Goal: Task Accomplishment & Management: Manage account settings

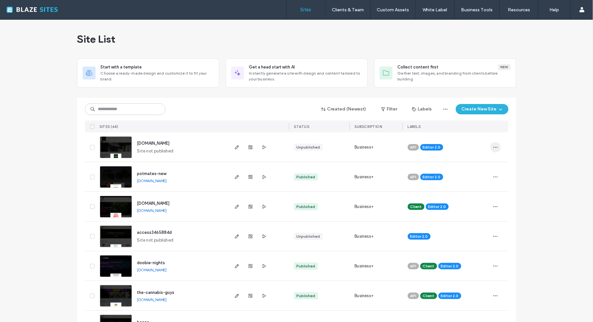
click at [491, 143] on span "button" at bounding box center [495, 147] width 10 height 10
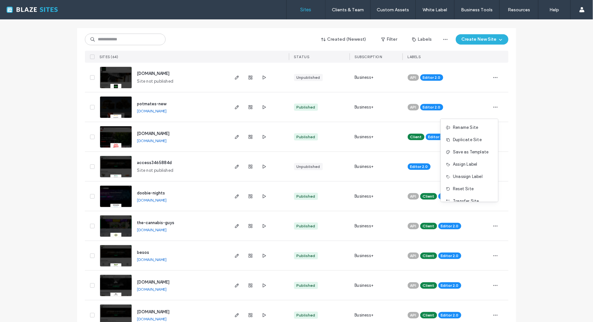
scroll to position [5, 0]
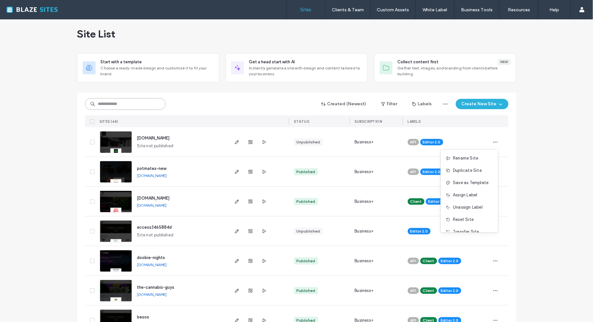
click at [137, 102] on input at bounding box center [125, 104] width 81 height 12
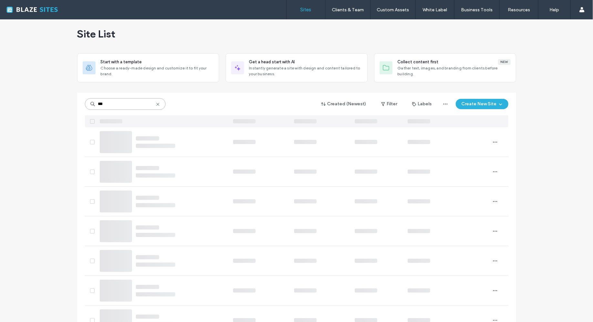
scroll to position [0, 0]
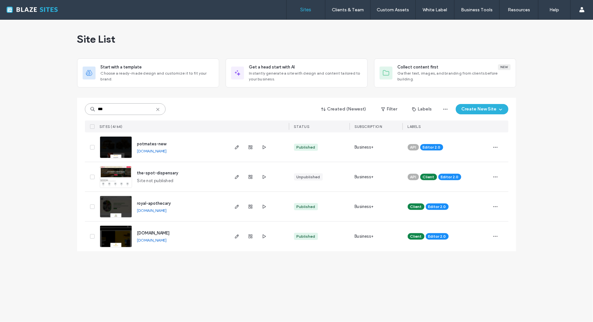
type input "***"
click at [486, 142] on div "API Editor 2.0" at bounding box center [445, 146] width 87 height 29
click at [510, 145] on div "*** Created (Newest) Filter Labels Create New Site SITES (4/64) STATUS SUBSCRIP…" at bounding box center [296, 174] width 439 height 153
click at [497, 146] on icon "button" at bounding box center [495, 147] width 5 height 5
click at [465, 188] on span "Assign Label" at bounding box center [467, 188] width 24 height 6
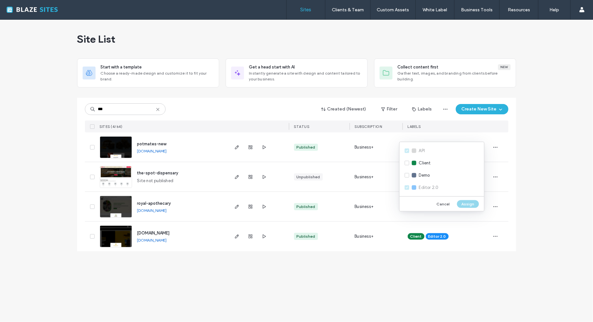
click at [526, 198] on div "Site List Start with a template Choose a ready-made design and customize it to …" at bounding box center [296, 171] width 593 height 302
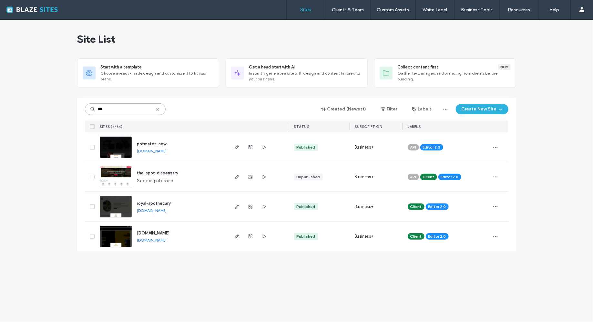
click at [161, 107] on input "***" at bounding box center [125, 109] width 81 height 12
click at [159, 107] on icon at bounding box center [157, 109] width 5 height 5
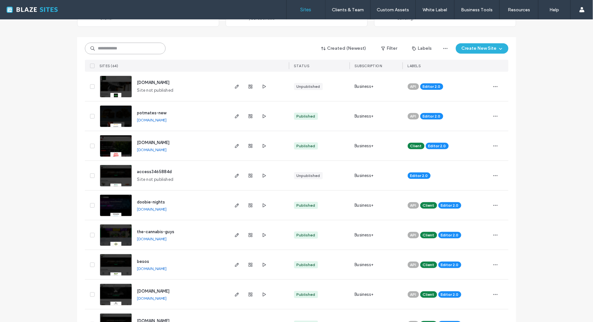
scroll to position [41, 0]
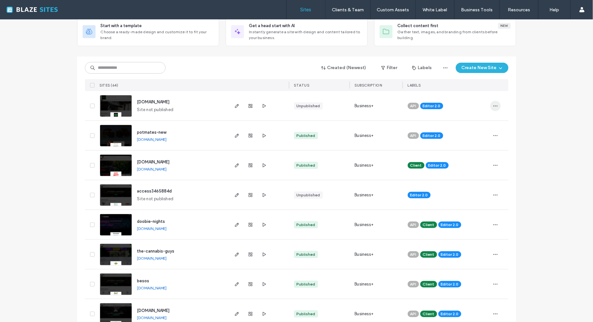
click at [490, 106] on span "button" at bounding box center [495, 106] width 10 height 10
click at [458, 157] on span "Assign Label" at bounding box center [465, 158] width 24 height 6
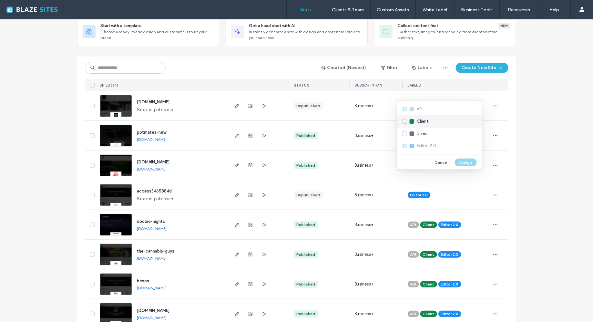
click at [414, 121] on div "Client" at bounding box center [439, 121] width 85 height 12
click at [459, 159] on button "Assign" at bounding box center [465, 162] width 22 height 8
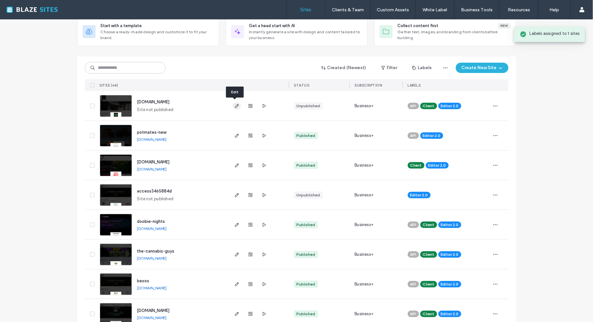
click at [236, 104] on icon "button" at bounding box center [236, 105] width 5 height 5
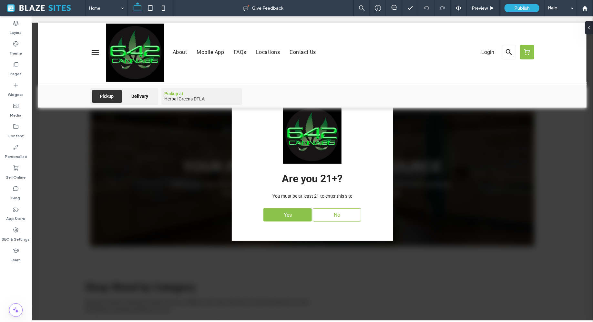
click at [276, 223] on div "Yes No" at bounding box center [312, 214] width 142 height 20
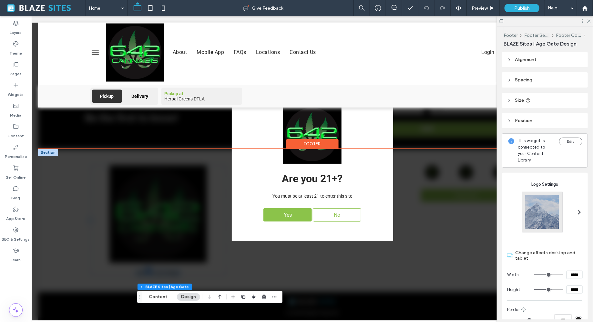
scroll to position [1695, 0]
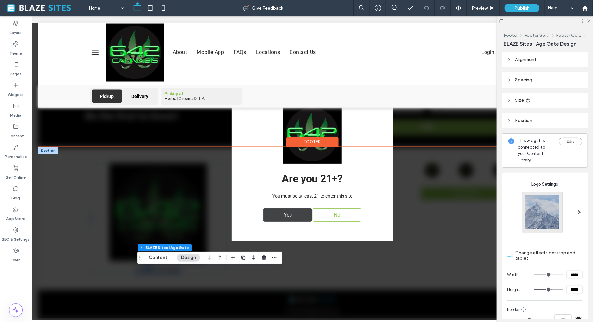
click at [283, 210] on span "Yes" at bounding box center [287, 214] width 13 height 13
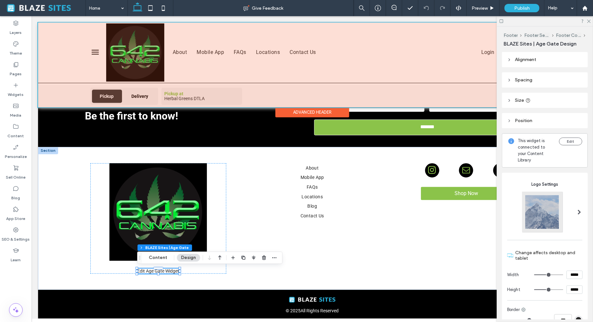
click at [142, 53] on div at bounding box center [312, 64] width 548 height 85
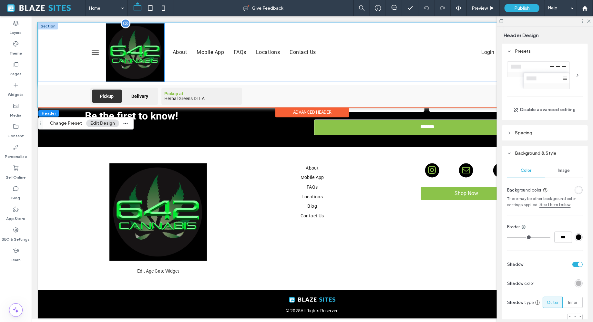
click at [162, 25] on img at bounding box center [135, 52] width 58 height 58
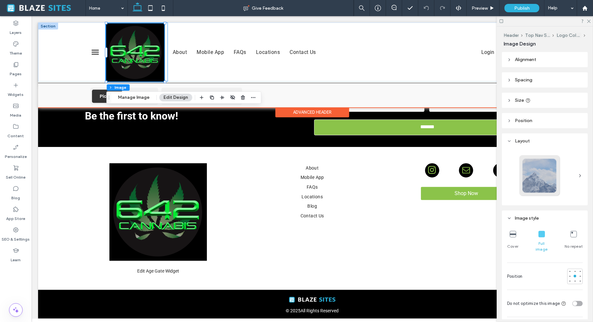
click at [166, 27] on div at bounding box center [136, 51] width 63 height 59
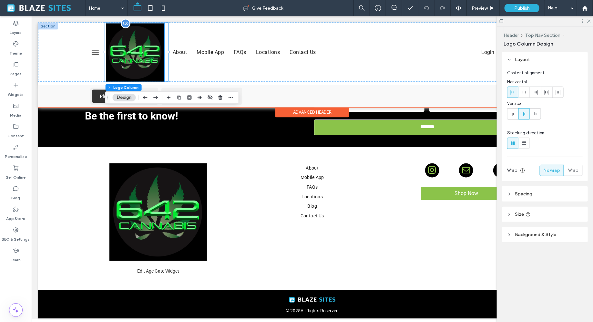
click at [155, 33] on img at bounding box center [135, 52] width 58 height 58
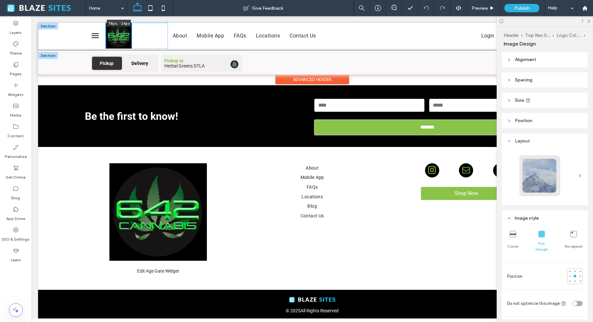
scroll to position [1661, 0]
drag, startPoint x: 165, startPoint y: 23, endPoint x: 131, endPoint y: 55, distance: 47.2
click at [131, 55] on div "77px , -26px About Mobile App FAQs Locations Contact Us Login Section Section P…" at bounding box center [312, 48] width 548 height 52
type input "**"
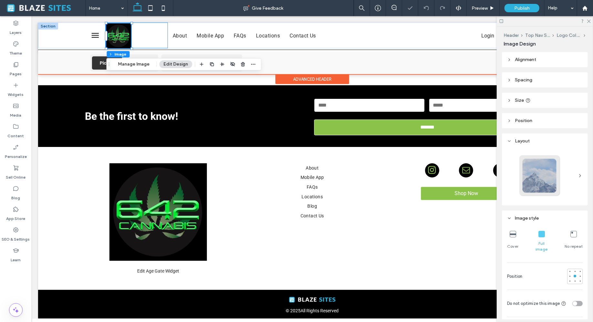
click at [151, 35] on div "77px , -26px" at bounding box center [136, 35] width 63 height 26
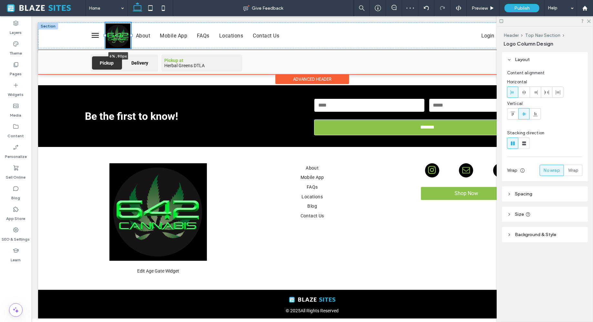
drag, startPoint x: 168, startPoint y: 35, endPoint x: 131, endPoint y: 35, distance: 36.8
click at [131, 35] on div at bounding box center [131, 35] width 3 height 3
type input "*"
type input "****"
click at [118, 34] on img at bounding box center [117, 35] width 25 height 25
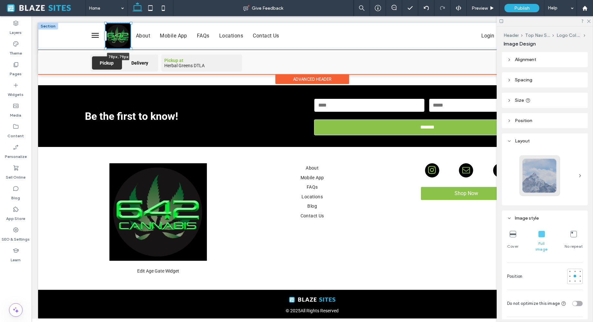
click at [130, 23] on div at bounding box center [130, 23] width 3 height 3
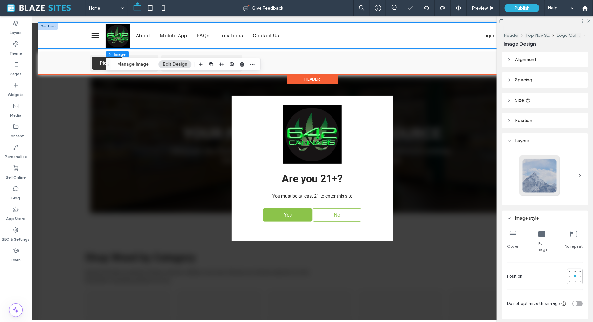
scroll to position [0, 0]
click at [124, 32] on div at bounding box center [117, 35] width 25 height 25
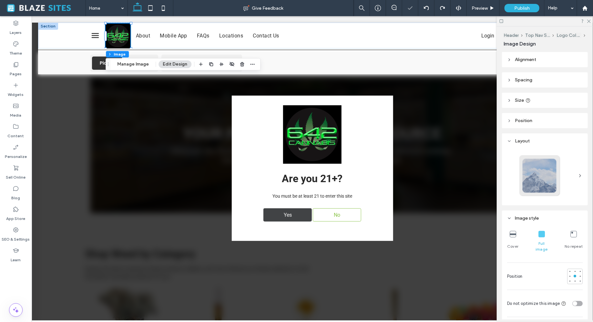
click at [296, 216] on div "Yes" at bounding box center [287, 214] width 48 height 13
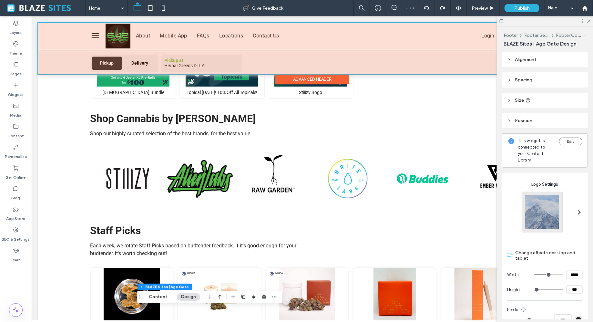
scroll to position [543, 0]
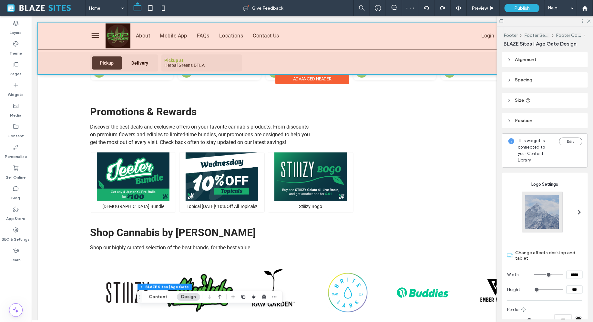
click at [124, 40] on div at bounding box center [312, 48] width 548 height 52
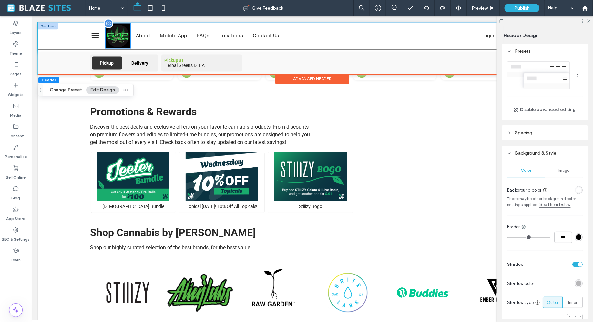
click at [121, 31] on img at bounding box center [117, 35] width 25 height 25
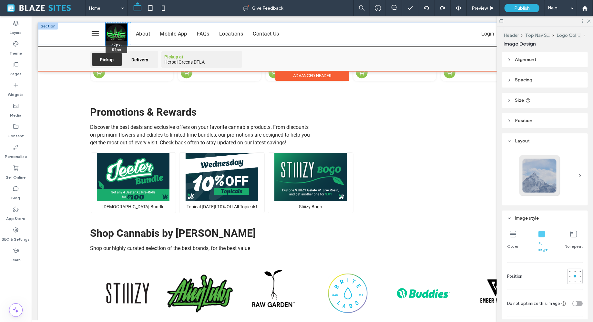
scroll to position [538, 0]
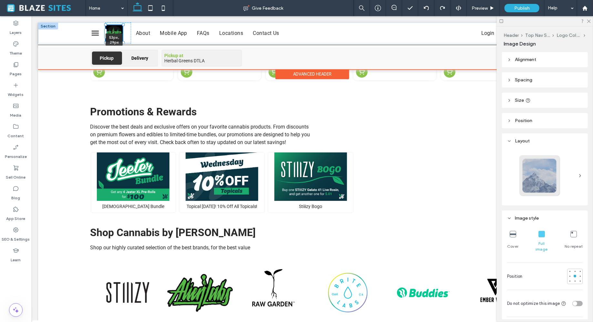
drag, startPoint x: 131, startPoint y: 22, endPoint x: 124, endPoint y: 30, distance: 11.2
click at [124, 30] on div "53px , 29px About Mobile App FAQs Locations Contact Us Login" at bounding box center [312, 32] width 464 height 21
type input "**"
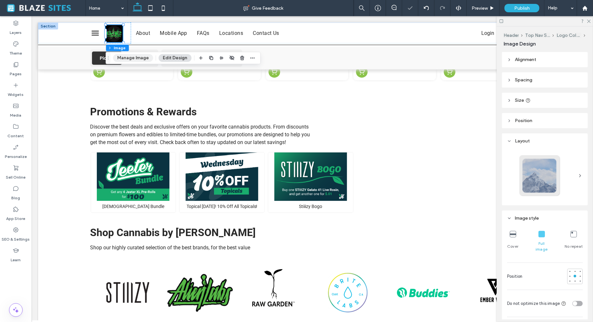
click at [133, 58] on button "Manage Image" at bounding box center [133, 58] width 40 height 8
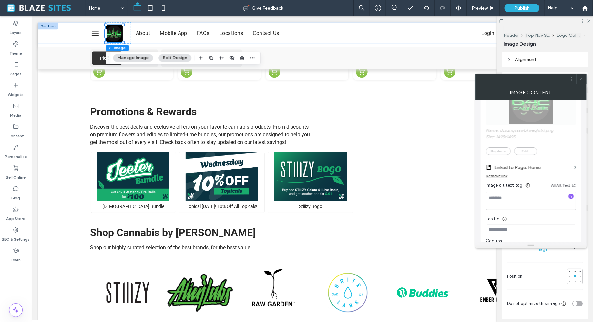
scroll to position [0, 0]
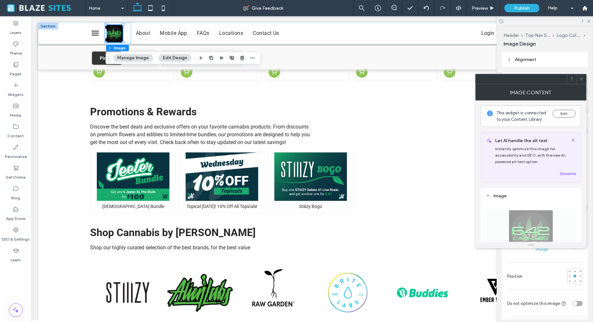
click at [580, 82] on span at bounding box center [581, 79] width 5 height 10
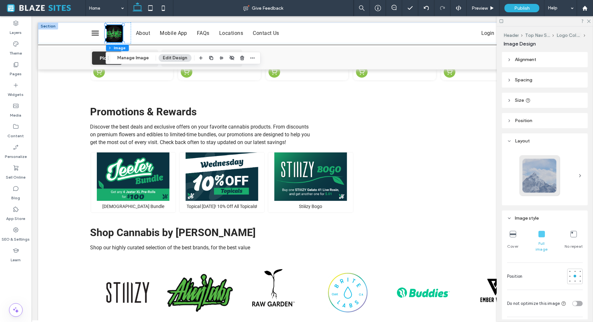
click at [513, 103] on header "Size" at bounding box center [545, 100] width 86 height 15
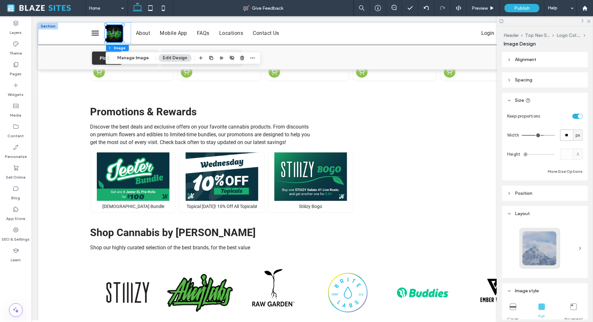
click at [563, 136] on input "**" at bounding box center [566, 134] width 13 height 11
type input "**"
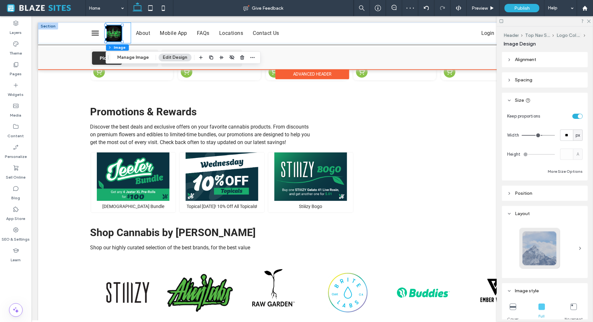
click at [129, 34] on div "53px , 29px" at bounding box center [118, 32] width 26 height 21
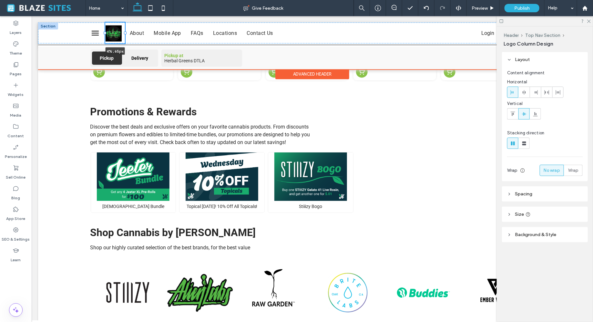
drag, startPoint x: 130, startPoint y: 32, endPoint x: 124, endPoint y: 33, distance: 6.2
click at [124, 33] on div at bounding box center [125, 33] width 3 height 3
type input "*"
type input "****"
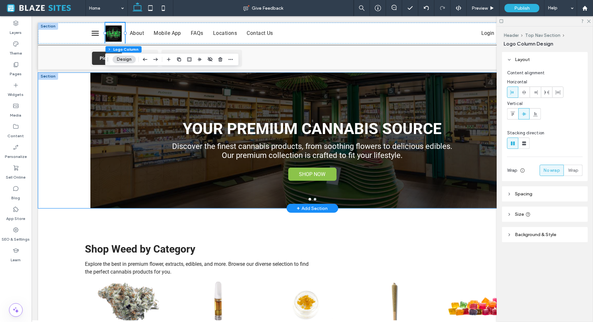
click at [67, 91] on div "YOUR PREMIUM CANNABIS SOURCE Discover the finest cannabis products, from soothi…" at bounding box center [312, 139] width 548 height 135
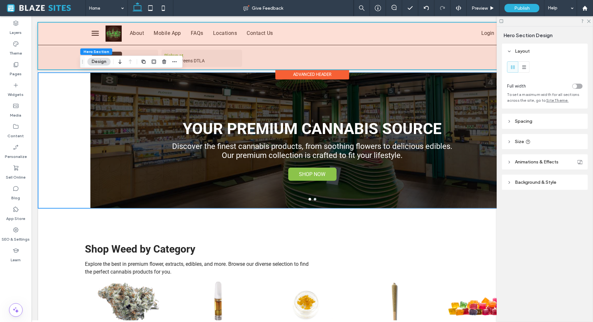
click at [279, 58] on div at bounding box center [312, 45] width 548 height 47
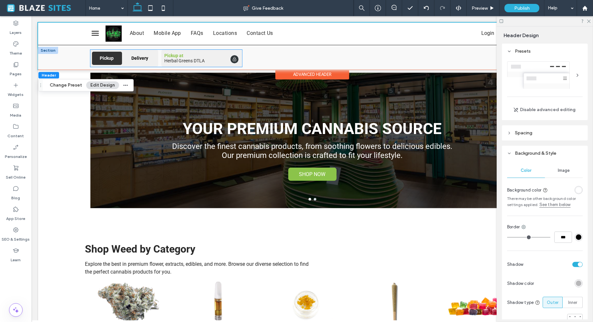
click at [159, 57] on div "Pickup Delivery Pickup at Herbal Greens DTLA" at bounding box center [166, 57] width 152 height 17
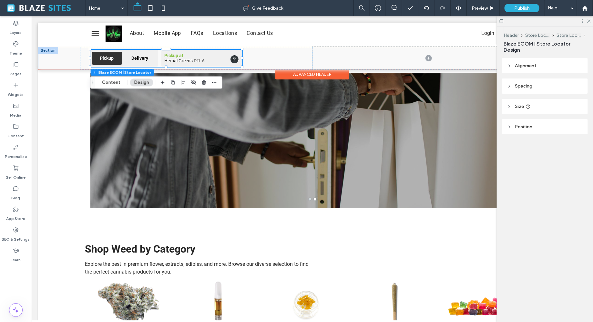
click at [159, 57] on div "Pickup Delivery Pickup at Herbal Greens DTLA" at bounding box center [166, 57] width 152 height 17
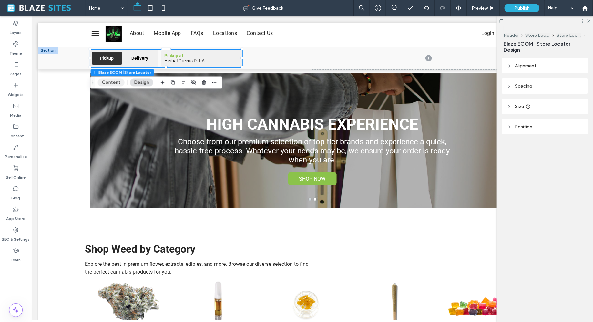
click at [117, 85] on button "Content" at bounding box center [111, 82] width 27 height 8
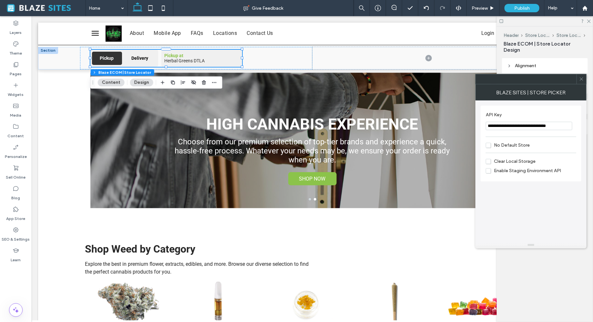
click at [513, 125] on input "**********" at bounding box center [528, 126] width 86 height 8
paste input "API Key"
type input "**********"
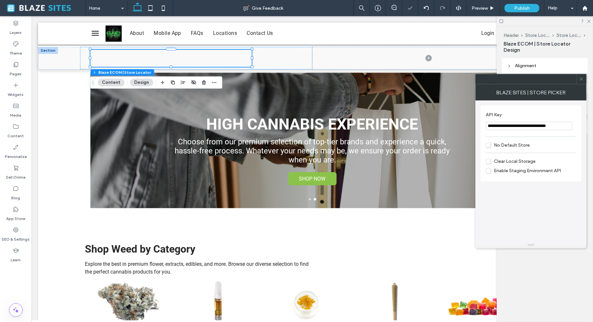
click at [543, 203] on div "**********" at bounding box center [530, 170] width 101 height 141
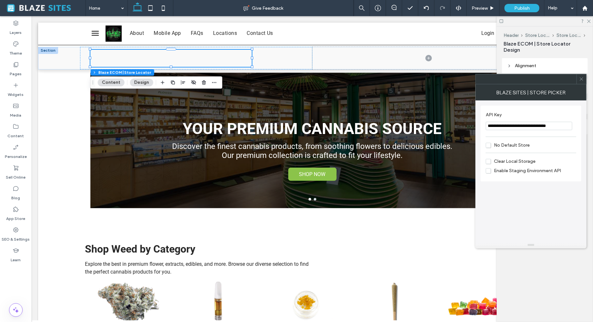
click at [535, 268] on div "Header Store Locator Section Store Locator Column Blaze ECOM | Store Locator De…" at bounding box center [544, 173] width 96 height 295
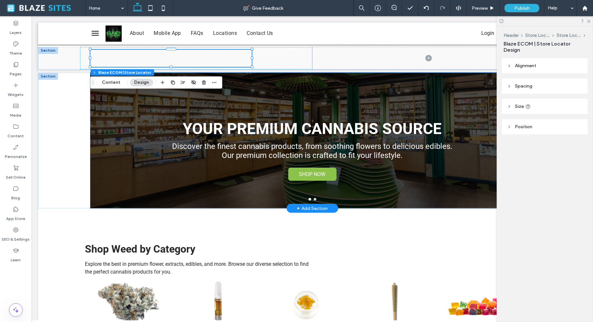
click at [79, 125] on div "YOUR PREMIUM CANNABIS SOURCE Discover the finest cannabis products, from soothi…" at bounding box center [312, 139] width 548 height 135
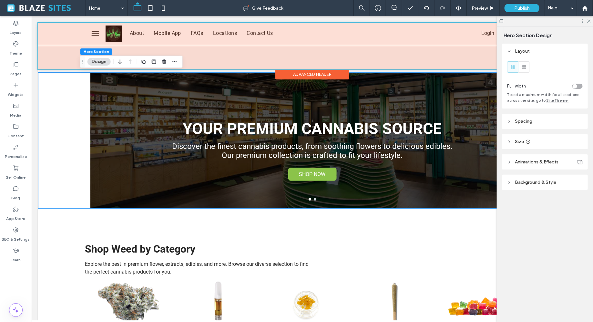
click at [211, 50] on div at bounding box center [312, 45] width 548 height 47
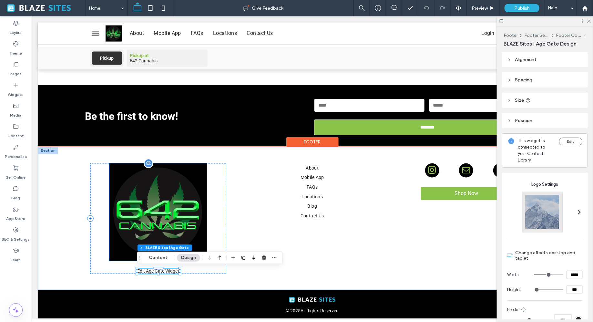
click at [173, 199] on img at bounding box center [157, 211] width 97 height 97
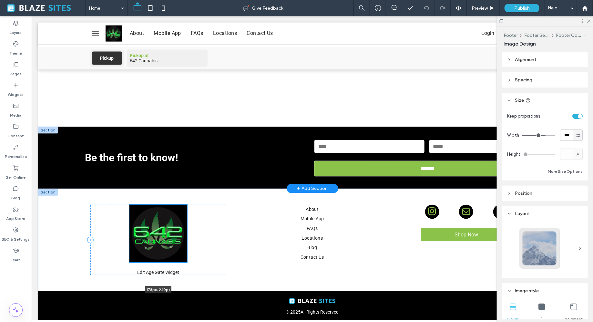
scroll to position [1609, 0]
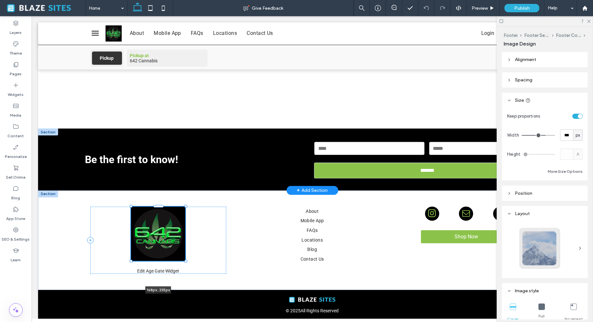
drag, startPoint x: 206, startPoint y: 163, endPoint x: 184, endPoint y: 184, distance: 30.6
type input "***"
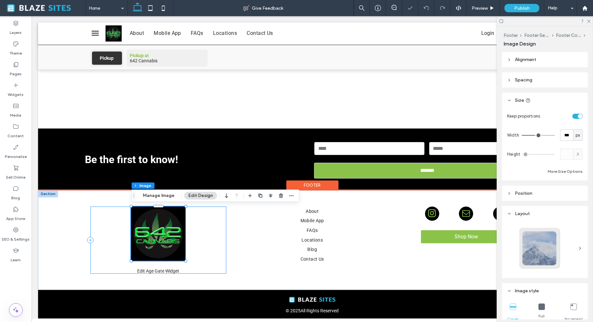
click at [116, 250] on div "168px , 235px Edit Age Gate Widget Are you 21+? You must be at least 21 to ente…" at bounding box center [158, 239] width 136 height 67
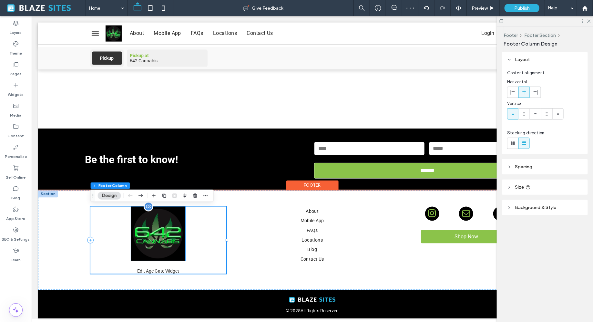
click at [180, 229] on img at bounding box center [158, 233] width 54 height 54
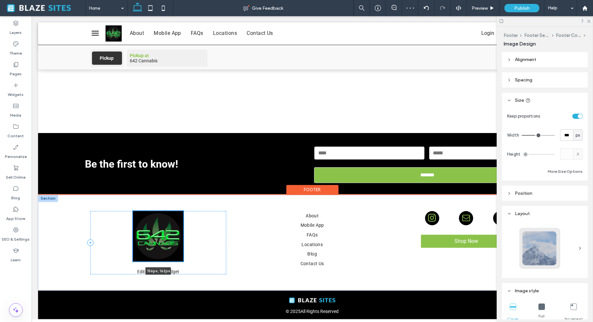
scroll to position [1603, 0]
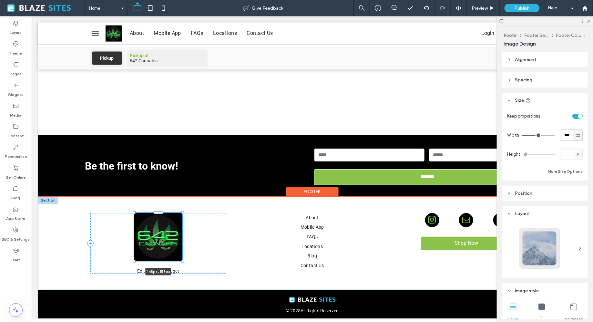
drag, startPoint x: 185, startPoint y: 205, endPoint x: 182, endPoint y: 207, distance: 3.9
click at [182, 207] on div "148px , 158px Edit Age Gate Widget Are you 21+? You must be at least 21 to ente…" at bounding box center [312, 242] width 464 height 93
type input "***"
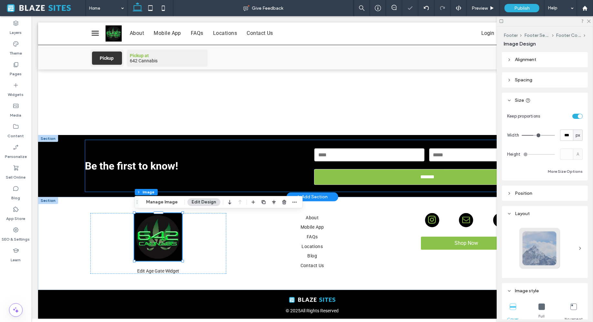
click at [212, 165] on h2 "Be the first to know!" at bounding box center [190, 165] width 211 height 12
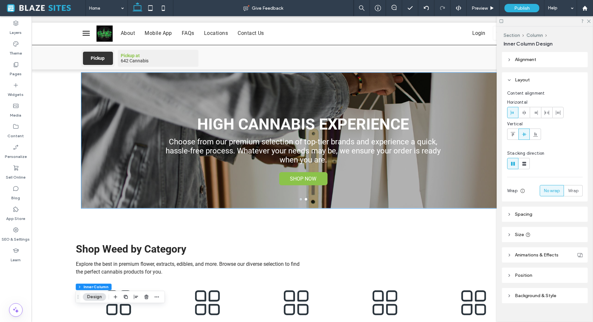
scroll to position [0, 10]
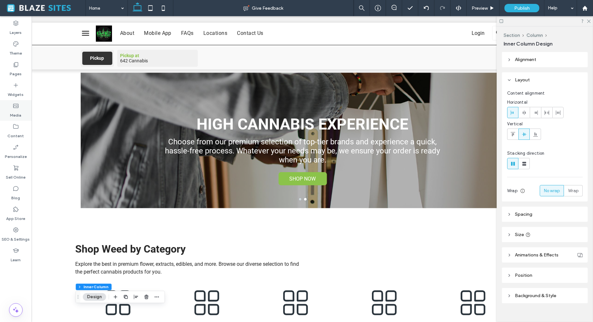
click at [14, 108] on use at bounding box center [15, 106] width 5 height 4
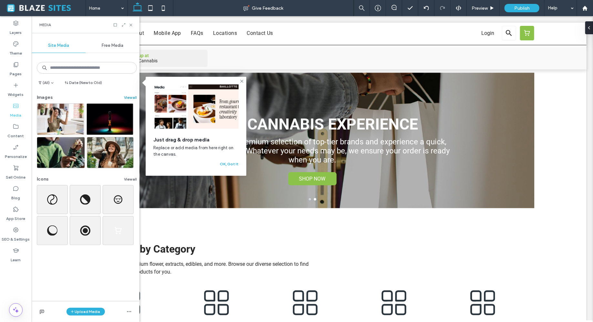
click at [128, 97] on button "View all" at bounding box center [130, 98] width 13 height 8
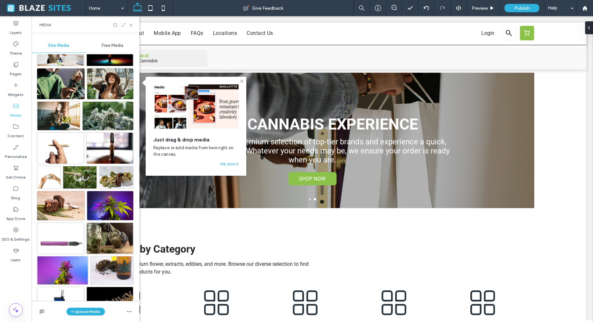
scroll to position [76, 0]
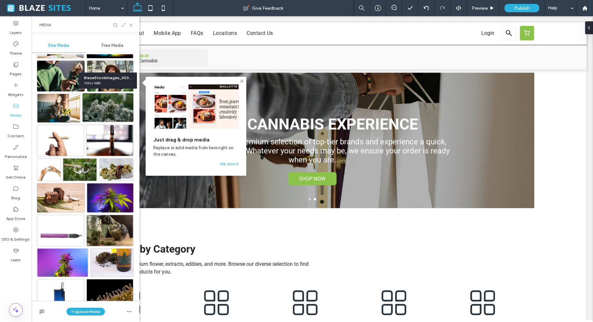
click at [104, 114] on img at bounding box center [107, 107] width 51 height 29
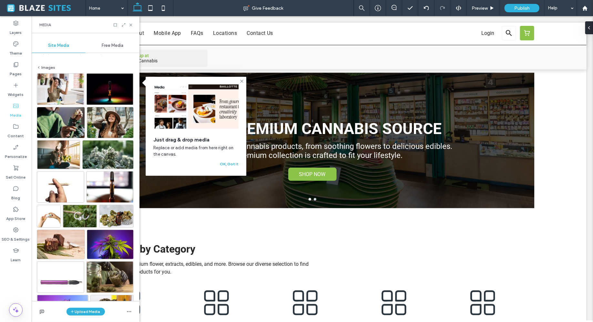
scroll to position [0, 0]
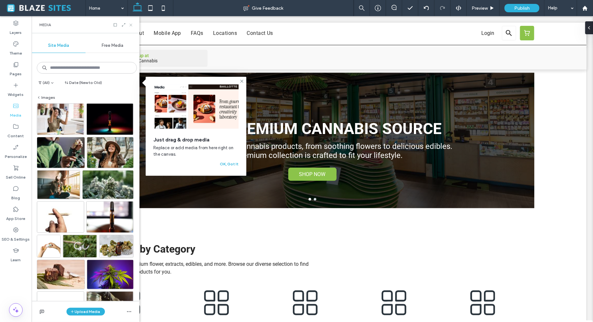
click at [132, 24] on icon at bounding box center [130, 25] width 5 height 5
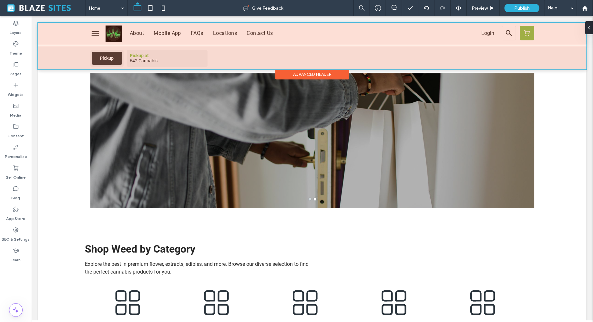
click at [136, 36] on div at bounding box center [312, 45] width 548 height 47
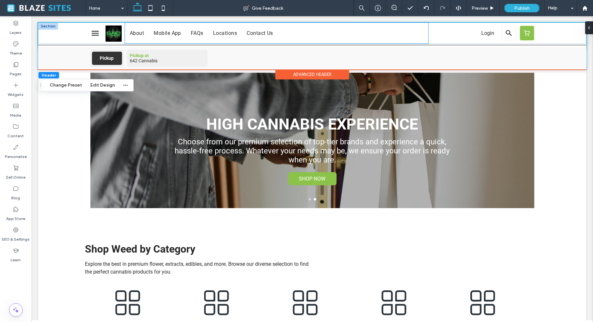
click at [171, 29] on div "About Mobile App FAQs Locations Contact Us" at bounding box center [277, 32] width 304 height 21
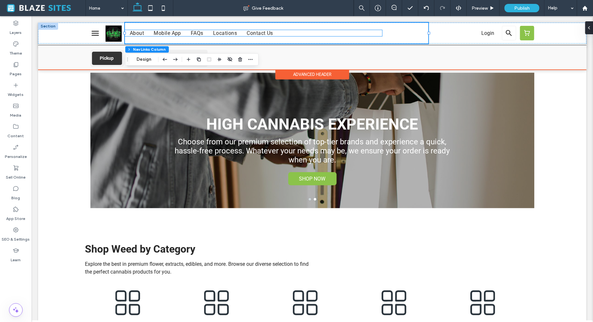
click at [170, 32] on span "Mobile App" at bounding box center [166, 33] width 27 height 6
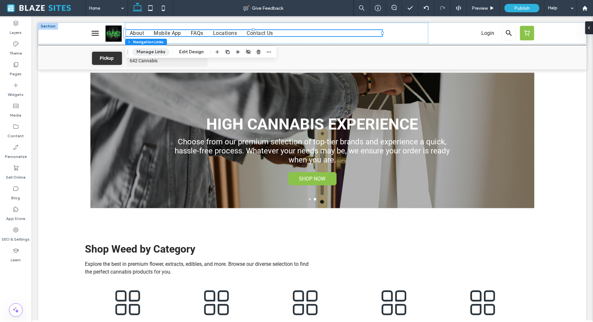
click at [149, 53] on button "Manage Links" at bounding box center [150, 52] width 37 height 8
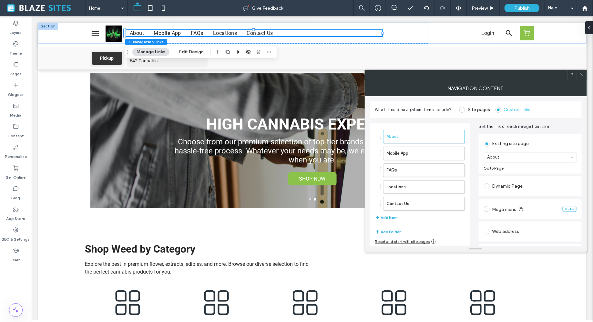
click at [381, 153] on div "Mobile App" at bounding box center [422, 153] width 85 height 14
click at [458, 154] on icon "button" at bounding box center [455, 153] width 5 height 5
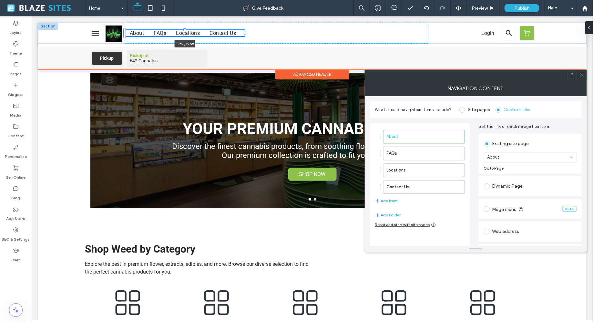
drag, startPoint x: 382, startPoint y: 33, endPoint x: 245, endPoint y: 29, distance: 137.5
click at [245, 29] on div "About FAQs Locations Contact Us 39% , 19px Login" at bounding box center [312, 32] width 464 height 21
type input "**"
type input "****"
click at [411, 29] on div "About FAQs Locations Contact Us 39% , 19px" at bounding box center [277, 32] width 304 height 21
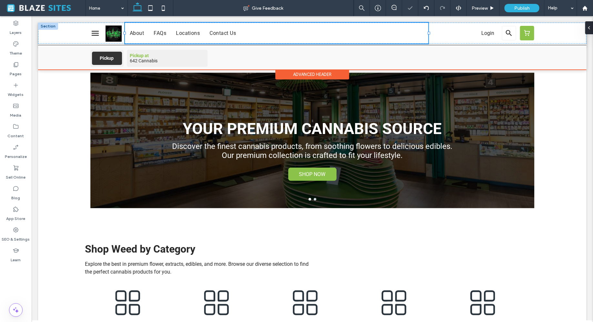
click at [427, 33] on div at bounding box center [428, 33] width 3 height 3
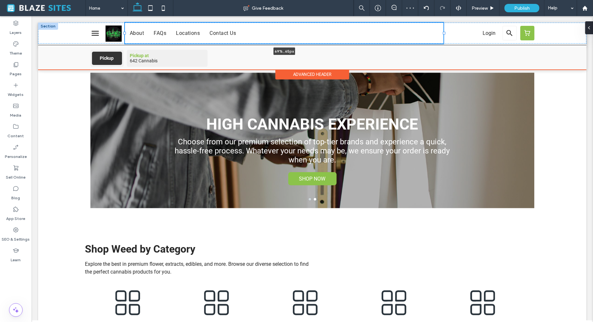
drag, startPoint x: 427, startPoint y: 33, endPoint x: 442, endPoint y: 35, distance: 15.2
click at [442, 35] on div "About FAQs Locations Contact Us 69% , 65px Login" at bounding box center [312, 32] width 464 height 21
type input "**"
type input "*****"
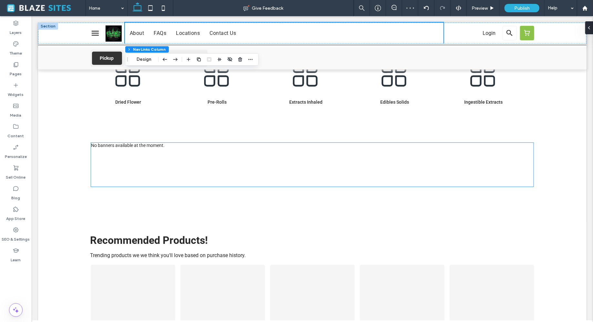
scroll to position [223, 0]
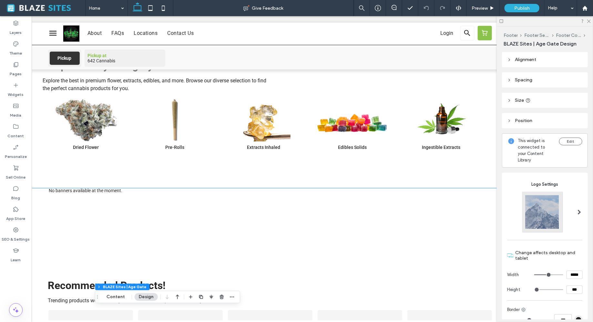
scroll to position [233, 0]
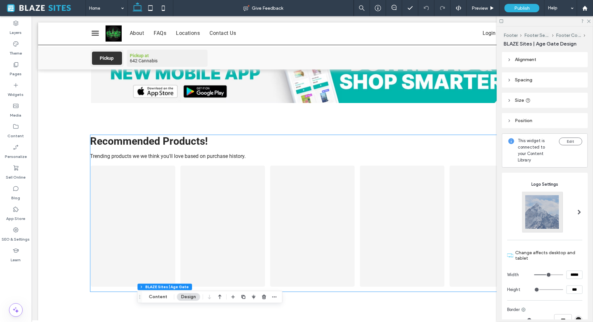
scroll to position [342, 0]
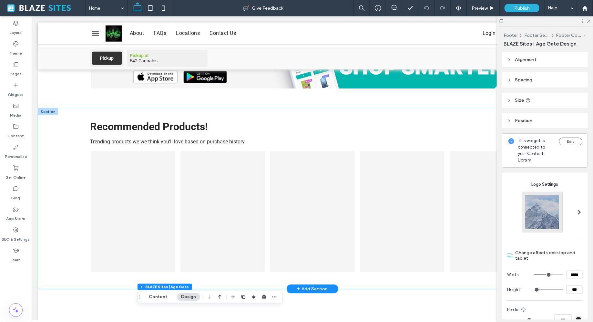
click at [69, 189] on div "Recommended Products! Trending products we we think you'll love based on purcha…" at bounding box center [312, 198] width 548 height 181
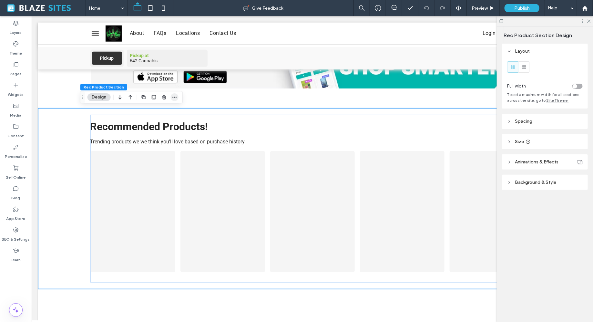
click at [176, 98] on icon "button" at bounding box center [174, 97] width 5 height 5
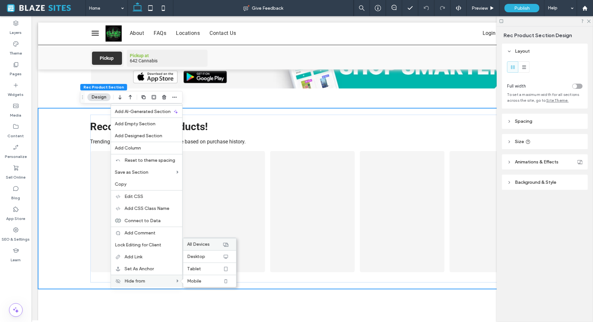
click at [207, 246] on span "All Devices" at bounding box center [198, 243] width 23 height 5
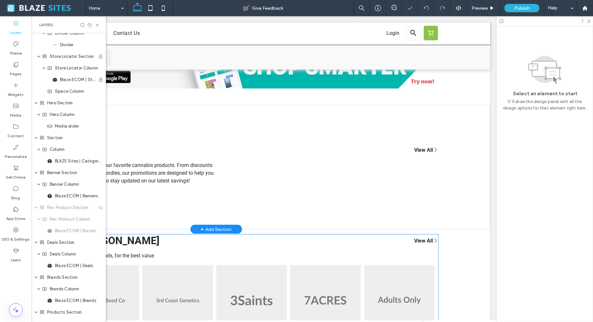
scroll to position [186, 0]
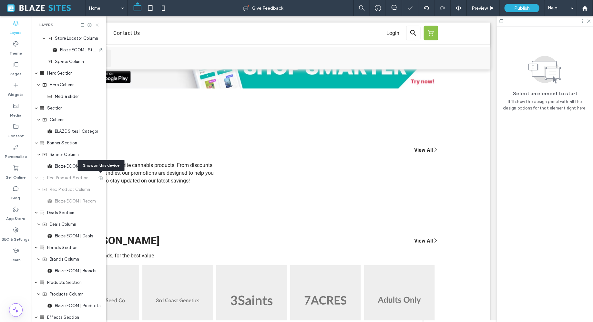
click at [96, 24] on use at bounding box center [97, 25] width 3 height 3
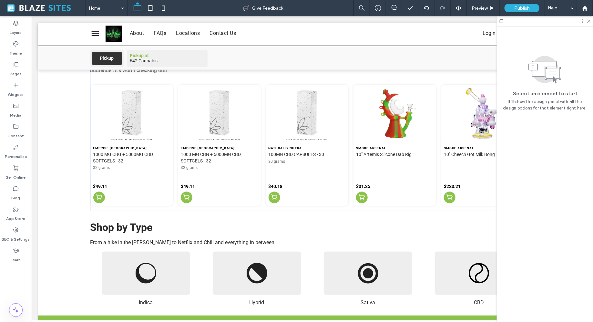
scroll to position [669, 0]
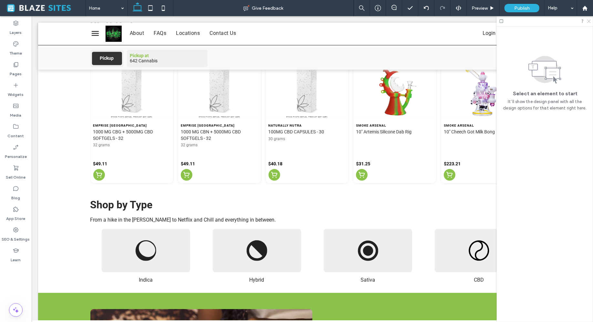
click at [589, 22] on use at bounding box center [589, 22] width 4 height 4
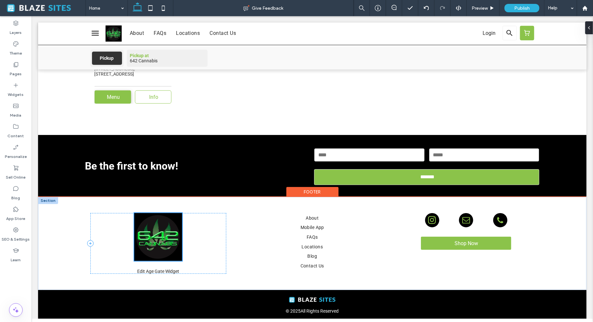
scroll to position [1415, 0]
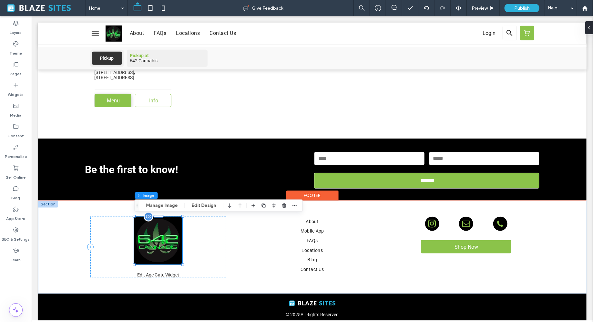
click at [159, 244] on img at bounding box center [158, 240] width 48 height 48
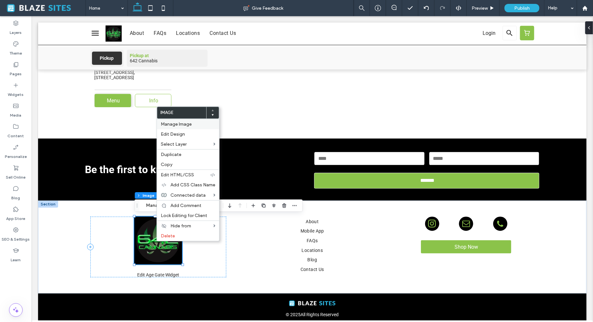
click at [186, 124] on span "Manage Image" at bounding box center [176, 123] width 31 height 5
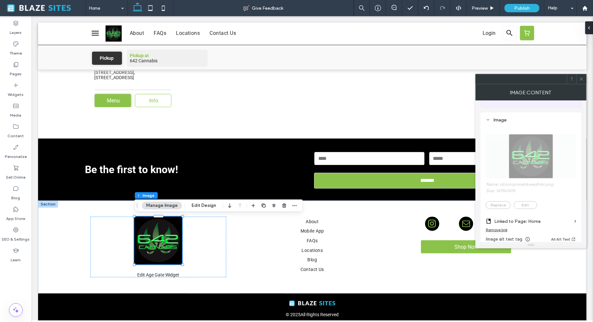
click at [509, 150] on span "Name: dcoznqvsswbkweqhrlxi.png Size: 1495x1495 Replace Edit" at bounding box center [530, 168] width 90 height 88
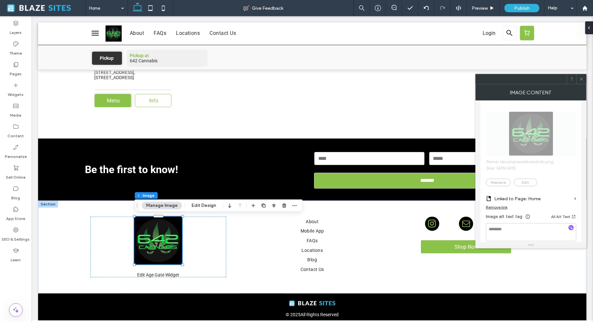
scroll to position [105, 0]
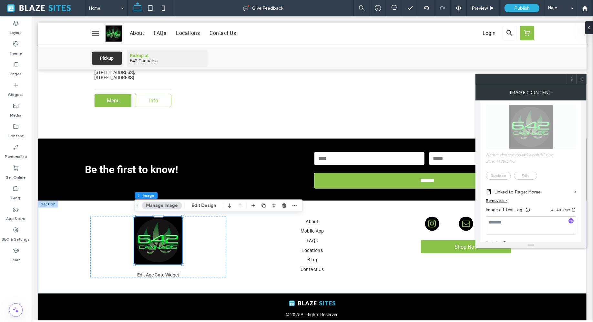
click at [582, 82] on span at bounding box center [581, 79] width 5 height 10
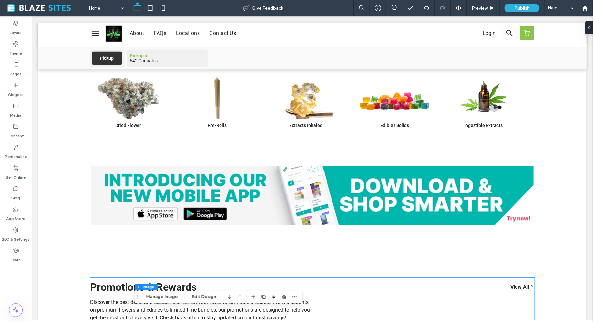
scroll to position [0, 0]
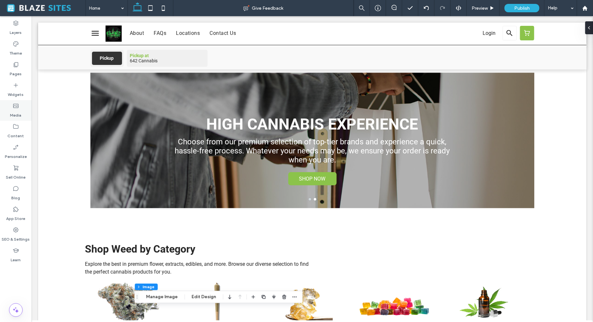
click at [17, 111] on label "Media" at bounding box center [15, 113] width 11 height 9
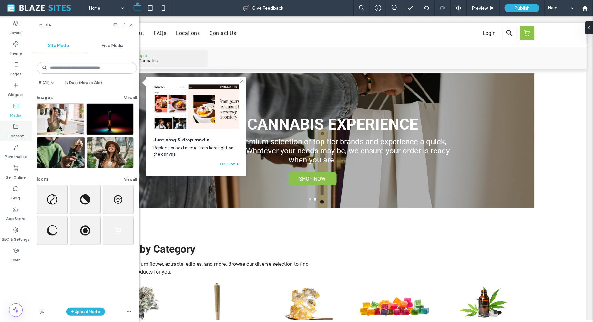
click at [17, 129] on icon at bounding box center [16, 126] width 6 height 6
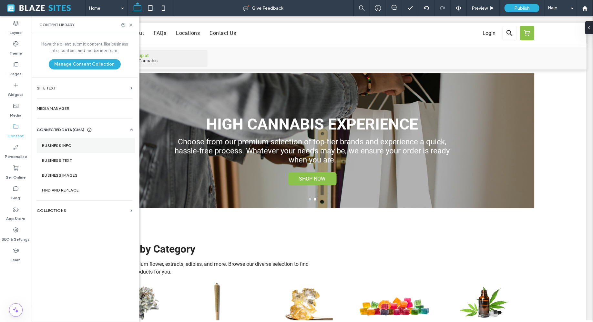
click at [66, 141] on section "Business Info" at bounding box center [86, 145] width 98 height 15
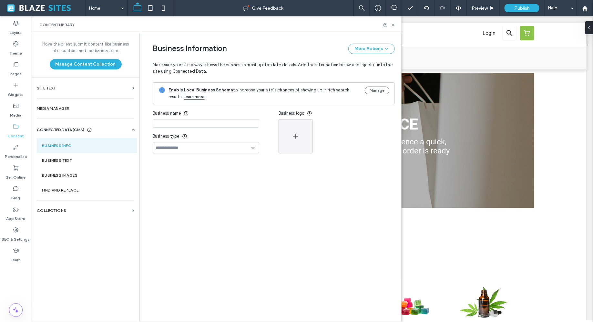
type input "**********"
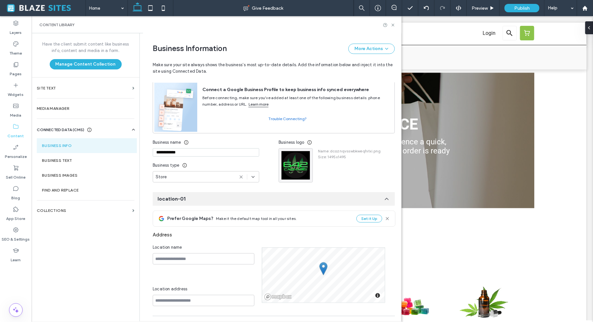
scroll to position [51, 0]
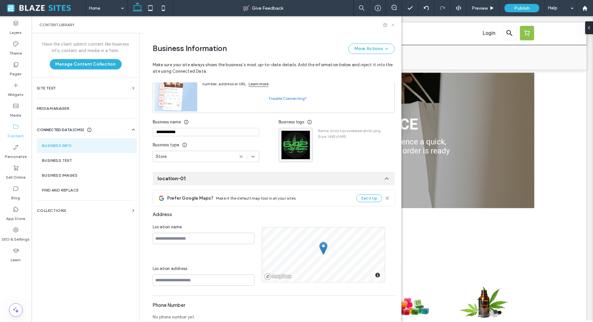
click at [391, 26] on icon at bounding box center [392, 25] width 5 height 5
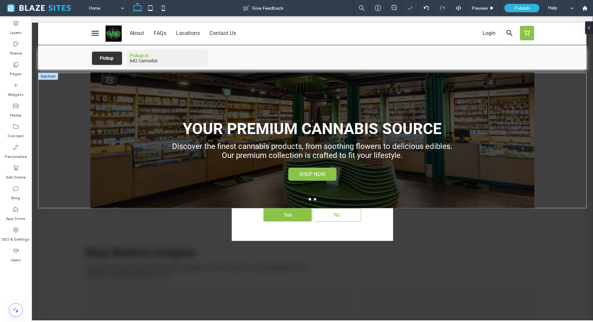
scroll to position [0, 0]
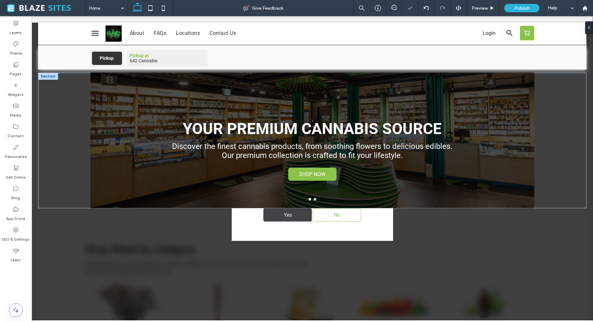
click at [279, 214] on div "Yes" at bounding box center [287, 214] width 48 height 13
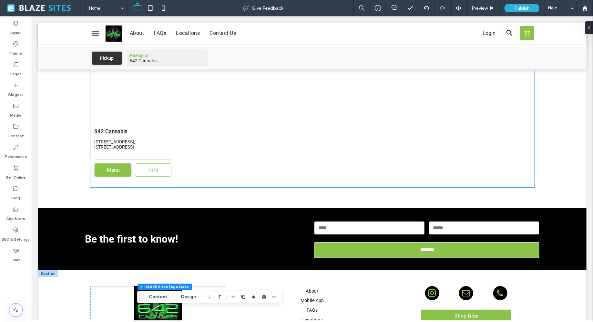
scroll to position [1422, 0]
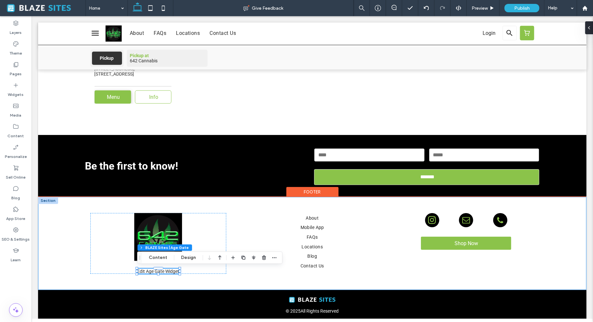
click at [75, 235] on div "Edit Age Gate Widget Are you 21+? You must be at least 21 to enter this site Ye…" at bounding box center [312, 242] width 548 height 93
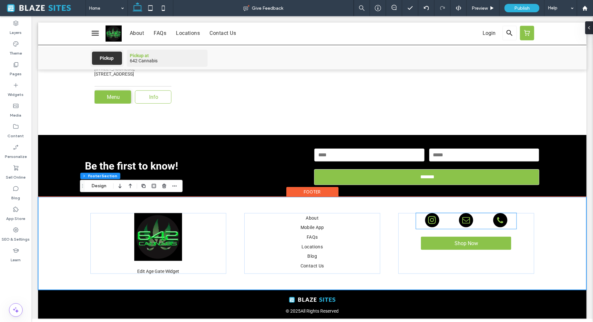
click at [441, 222] on div at bounding box center [465, 221] width 101 height 16
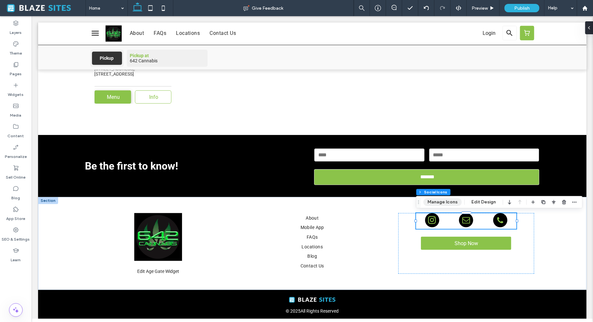
click at [448, 205] on button "Manage Icons" at bounding box center [442, 202] width 38 height 8
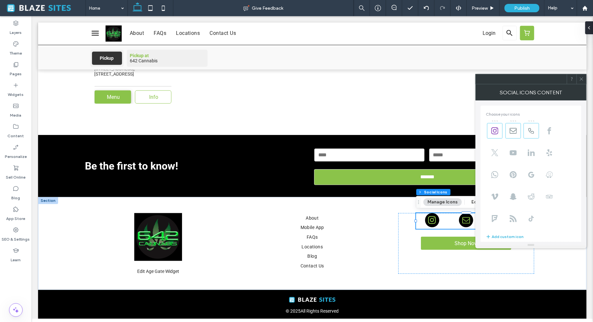
scroll to position [113, 0]
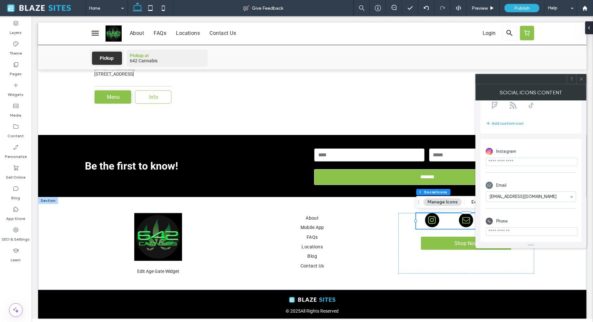
click at [579, 77] on icon at bounding box center [581, 78] width 5 height 5
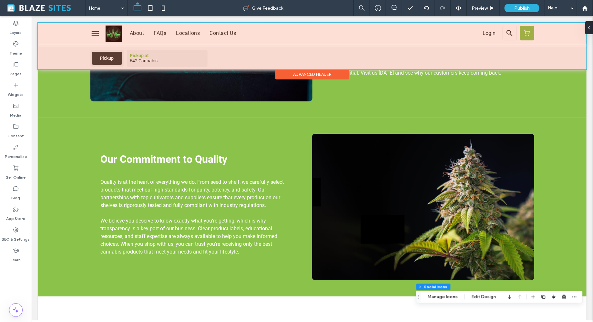
scroll to position [789, 0]
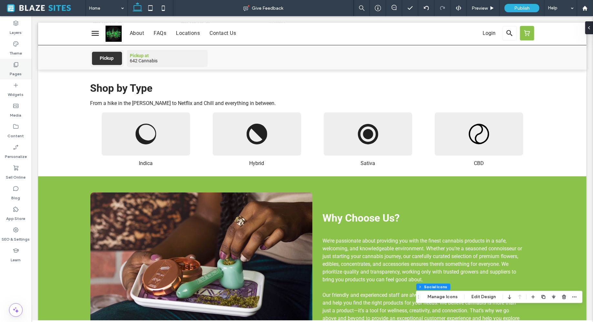
click at [12, 68] on label "Pages" at bounding box center [16, 72] width 12 height 9
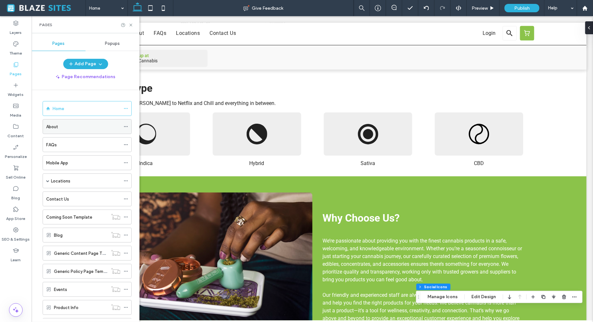
click at [68, 123] on div "About" at bounding box center [83, 126] width 74 height 7
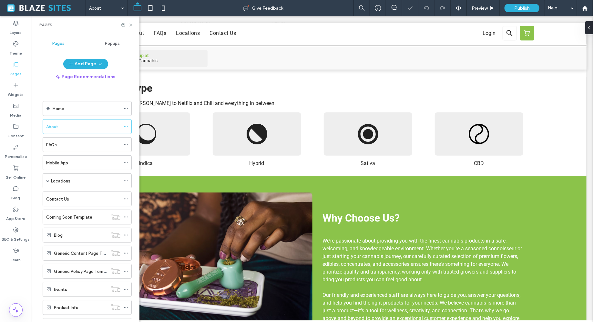
click at [133, 25] on icon at bounding box center [130, 25] width 5 height 5
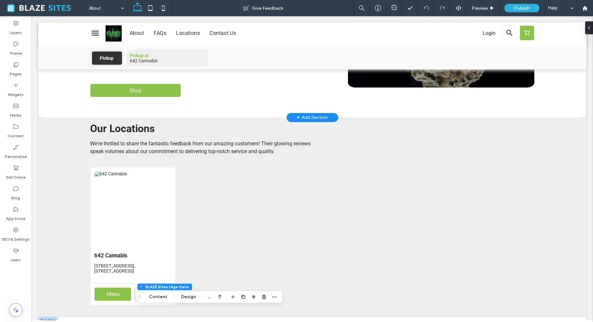
scroll to position [618, 0]
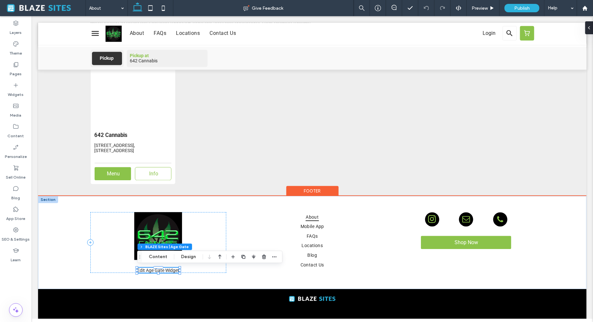
click at [164, 235] on img at bounding box center [158, 236] width 48 height 48
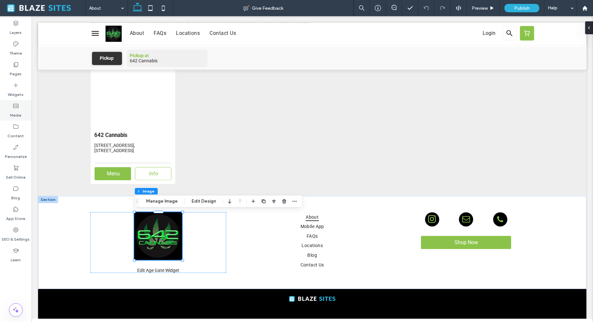
click at [14, 112] on label "Media" at bounding box center [15, 113] width 11 height 9
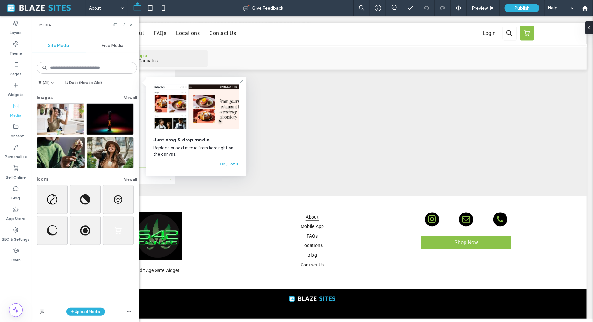
click at [118, 47] on span "Free Media" at bounding box center [113, 45] width 22 height 5
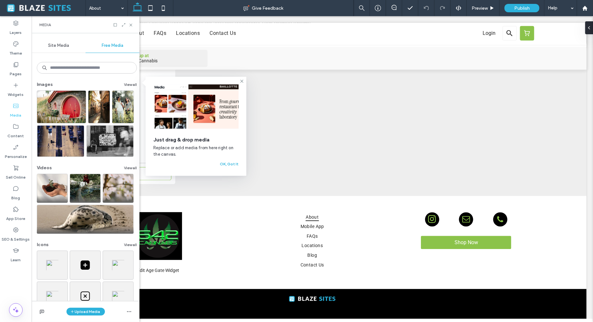
click at [58, 44] on span "Site Media" at bounding box center [58, 45] width 21 height 5
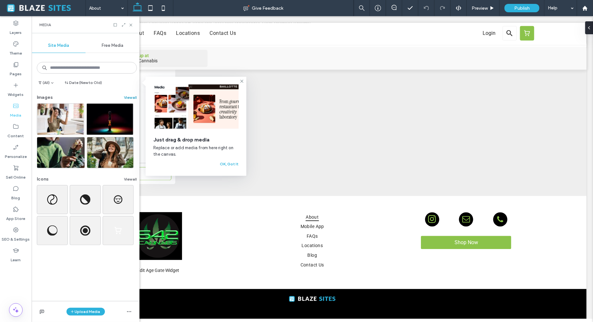
click at [125, 96] on button "View all" at bounding box center [130, 98] width 13 height 8
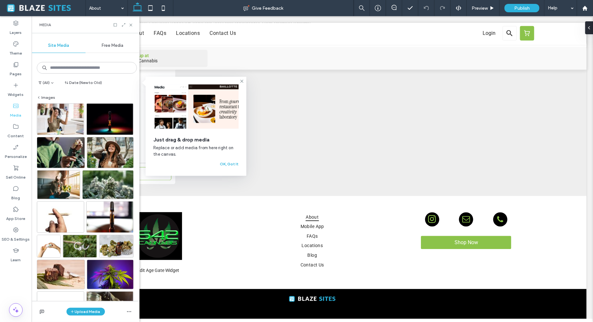
scroll to position [198, 0]
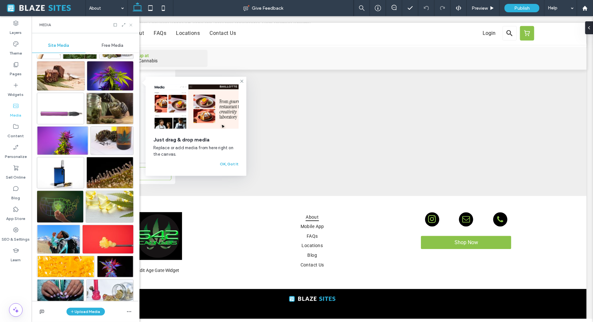
click at [133, 25] on icon at bounding box center [130, 25] width 5 height 5
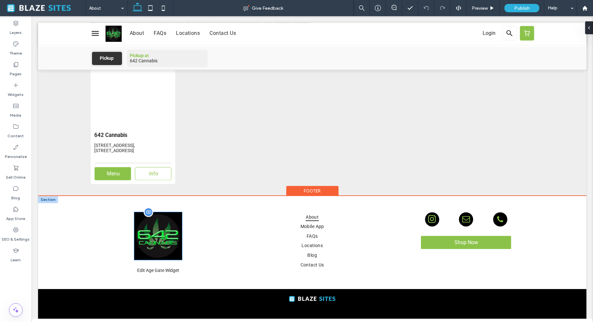
click at [169, 241] on img at bounding box center [158, 236] width 48 height 48
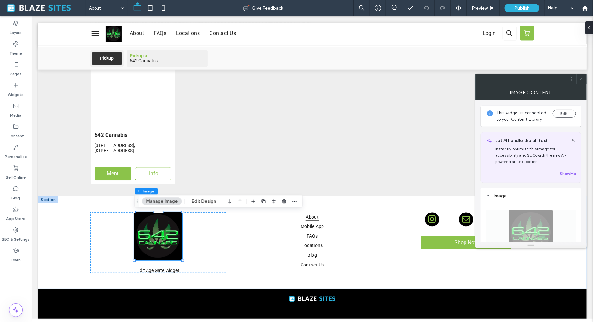
click at [573, 137] on icon at bounding box center [572, 139] width 5 height 5
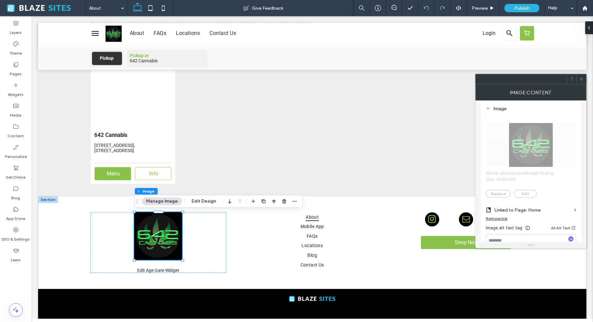
scroll to position [51, 0]
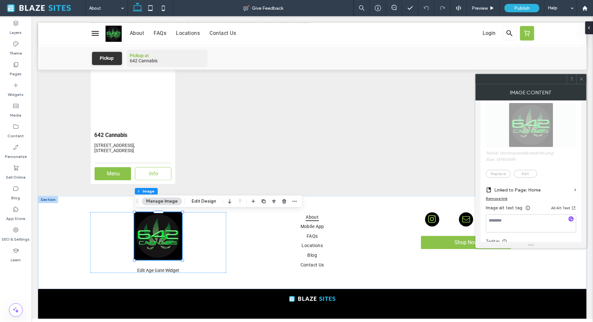
click at [524, 140] on span "Name: dcoznqvsswbkweqhrlxi.png Size: 1495x1495 Replace Edit" at bounding box center [530, 137] width 90 height 88
click at [524, 134] on span "Name: dcoznqvsswbkweqhrlxi.png Size: 1495x1495 Replace Edit" at bounding box center [530, 137] width 90 height 88
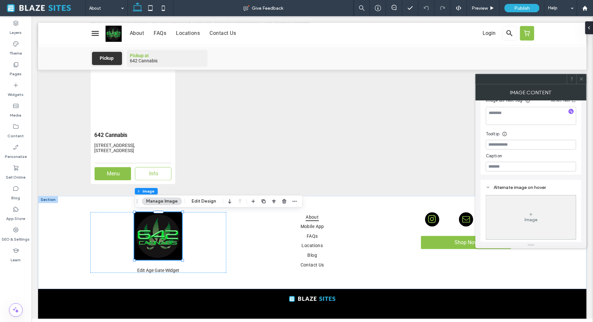
scroll to position [159, 0]
click at [583, 79] on div at bounding box center [581, 79] width 10 height 10
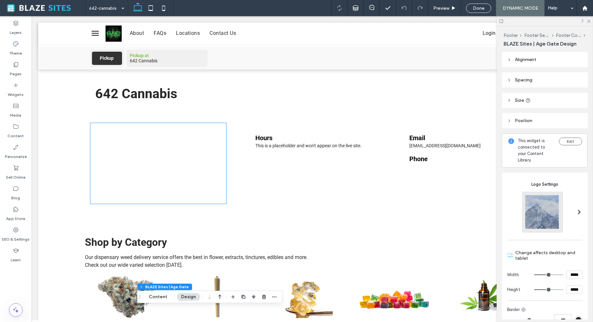
click at [161, 152] on div at bounding box center [158, 163] width 136 height 81
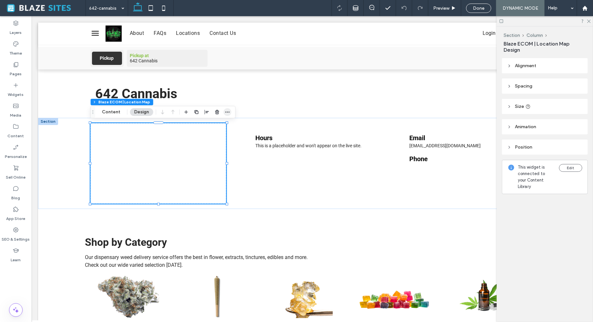
click at [229, 111] on span "button" at bounding box center [228, 112] width 8 height 8
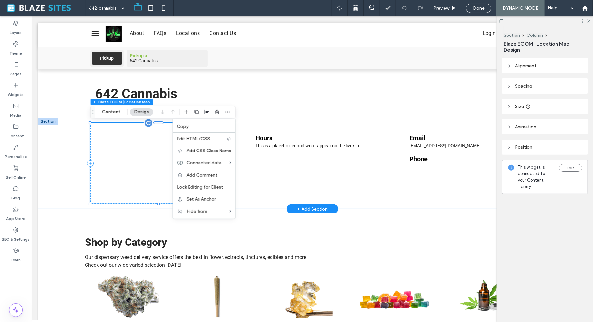
click at [130, 162] on div at bounding box center [158, 163] width 136 height 81
click at [108, 113] on button "Content" at bounding box center [111, 112] width 27 height 8
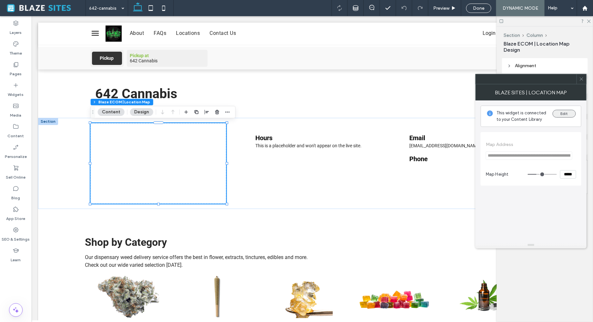
click at [560, 111] on button "Edit" at bounding box center [563, 114] width 23 height 8
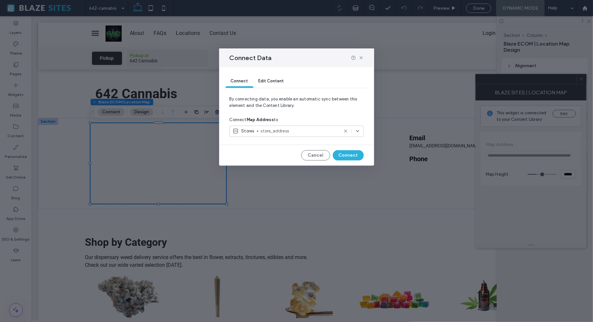
click at [343, 130] on icon at bounding box center [345, 130] width 5 height 5
click at [329, 129] on div "Select an option" at bounding box center [292, 131] width 121 height 6
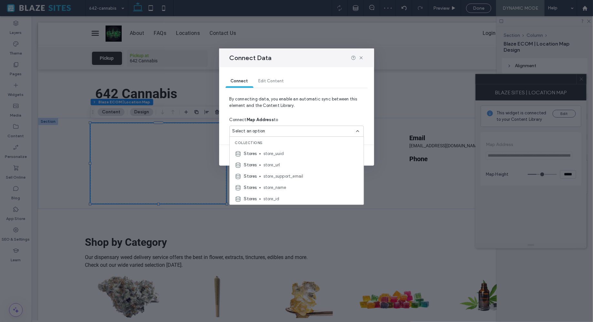
click at [316, 113] on span "By connecting data, you enable an automatic sync between this element and the C…" at bounding box center [296, 105] width 134 height 18
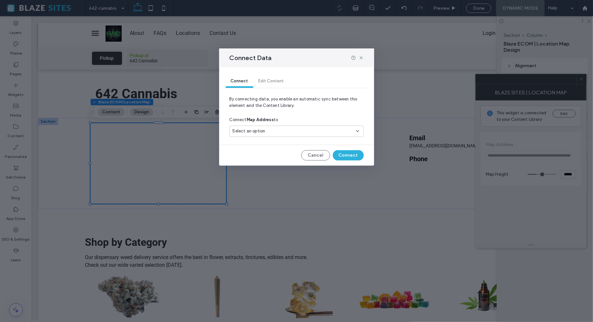
click at [351, 160] on div "Connect Edit Content By connecting data, you enable an automatic sync between t…" at bounding box center [296, 116] width 155 height 98
click at [351, 159] on button "Connect" at bounding box center [348, 155] width 31 height 10
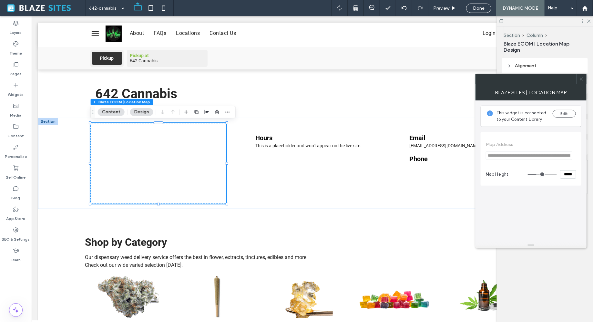
click at [515, 215] on div "**********" at bounding box center [530, 170] width 101 height 141
click at [525, 187] on div "**********" at bounding box center [530, 158] width 101 height 62
click at [534, 121] on span "This widget is connected to your Content Library" at bounding box center [521, 116] width 51 height 13
click at [225, 110] on icon "button" at bounding box center [227, 111] width 5 height 5
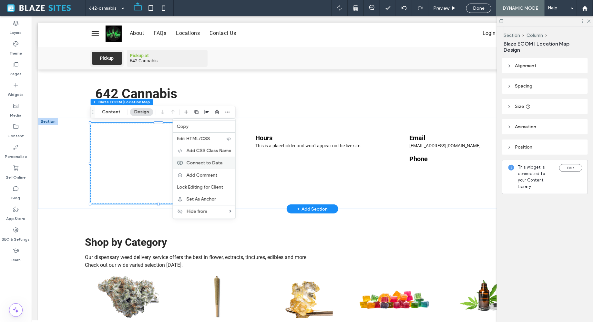
click at [214, 163] on span "Connect to Data" at bounding box center [204, 162] width 36 height 5
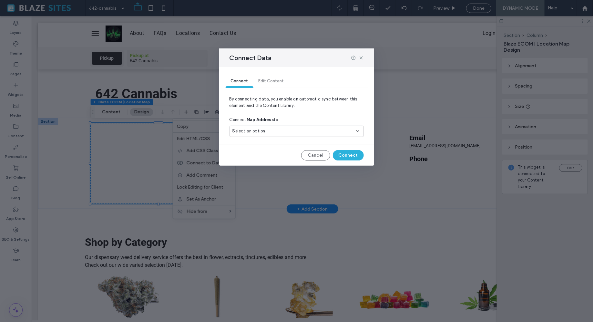
click at [270, 82] on div "Connect Edit Content" at bounding box center [296, 81] width 142 height 13
click at [274, 81] on div "Connect Edit Content" at bounding box center [296, 81] width 142 height 13
click at [273, 81] on div "Connect Edit Content" at bounding box center [296, 81] width 142 height 13
click at [273, 136] on div "Select an option" at bounding box center [296, 130] width 134 height 11
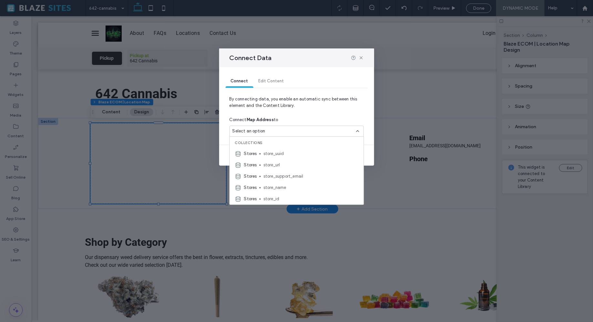
click at [305, 109] on span "By connecting data, you enable an automatic sync between this element and the C…" at bounding box center [296, 105] width 134 height 18
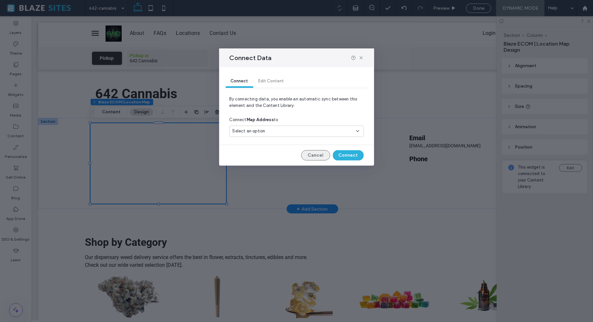
click at [320, 152] on button "Cancel" at bounding box center [315, 155] width 29 height 10
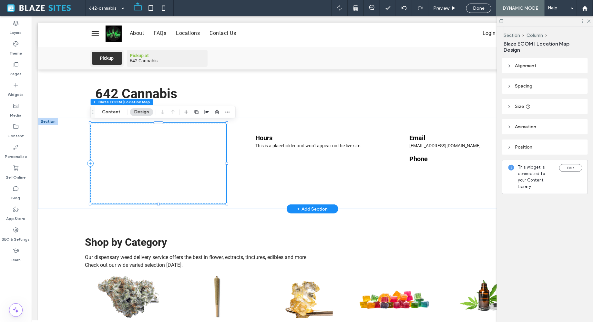
click at [197, 144] on div at bounding box center [158, 163] width 136 height 81
click at [117, 115] on button "Content" at bounding box center [111, 112] width 27 height 8
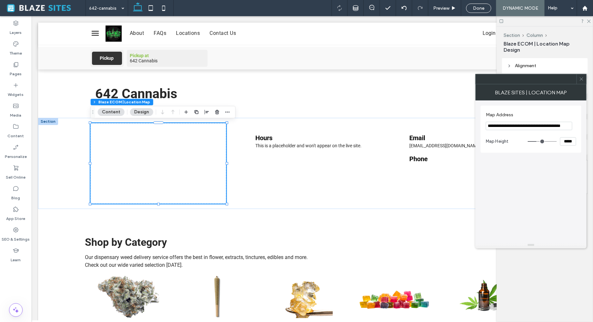
click at [519, 124] on input "**********" at bounding box center [528, 126] width 86 height 8
paste input "Map Address"
paste input "******"
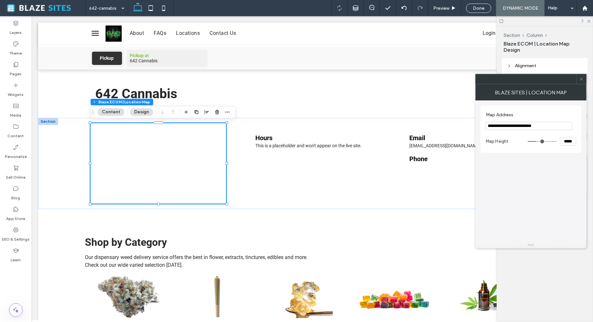
click at [555, 124] on input "**********" at bounding box center [528, 126] width 86 height 8
paste input "********"
type input "**********"
click at [539, 190] on div "**********" at bounding box center [530, 170] width 101 height 141
click at [579, 81] on icon at bounding box center [581, 78] width 5 height 5
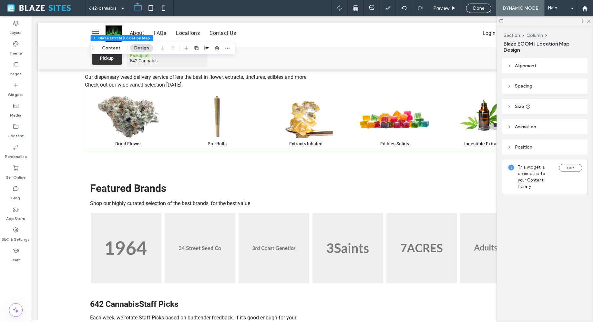
scroll to position [182, 0]
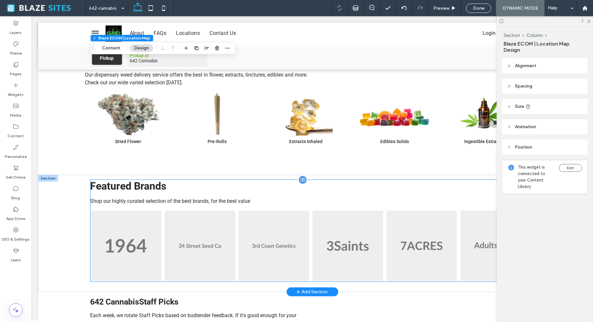
click at [258, 212] on img at bounding box center [273, 245] width 71 height 71
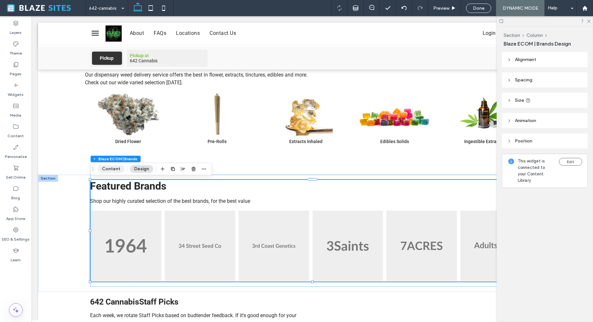
click at [123, 170] on button "Content" at bounding box center [111, 169] width 27 height 8
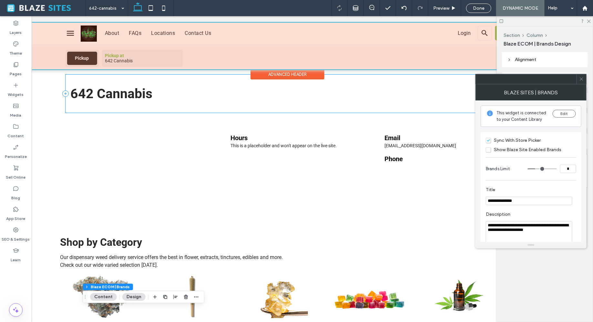
scroll to position [0, 33]
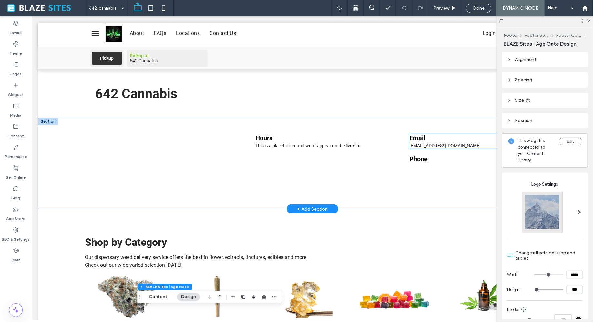
click at [419, 144] on div "no-reply@tymber.io" at bounding box center [466, 145] width 114 height 5
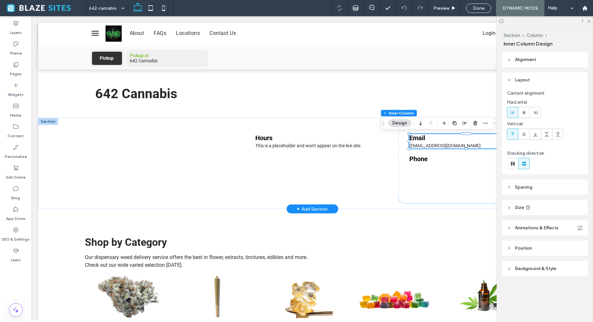
click at [419, 144] on div "no-reply@tymber.io" at bounding box center [466, 145] width 114 height 5
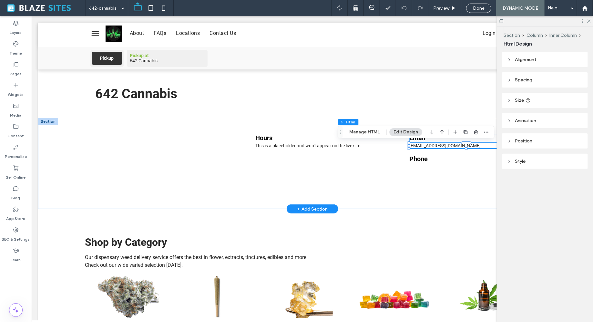
click at [419, 144] on div "no-reply@tymber.io" at bounding box center [466, 145] width 114 height 5
click at [13, 127] on icon at bounding box center [16, 126] width 6 height 6
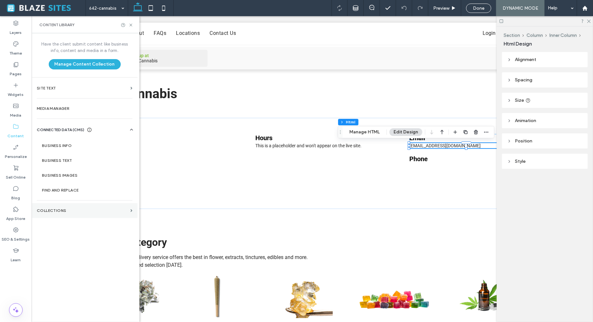
click at [62, 209] on label "Collections" at bounding box center [82, 210] width 91 height 5
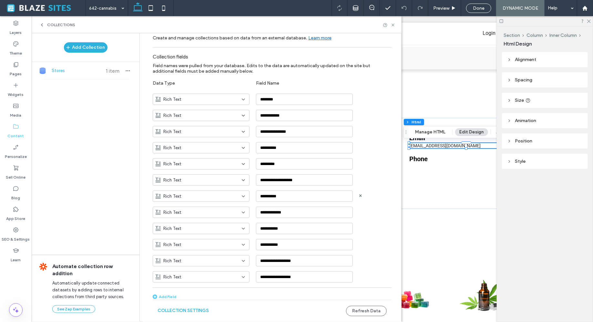
scroll to position [27, 0]
click at [392, 25] on use at bounding box center [392, 25] width 3 height 3
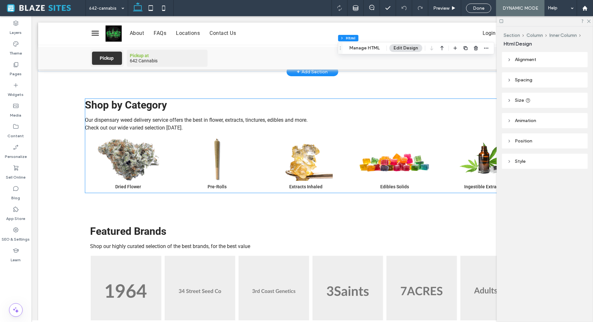
scroll to position [72, 0]
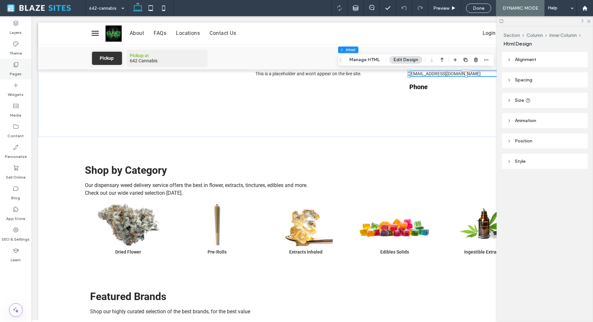
click at [20, 67] on div "Pages" at bounding box center [16, 69] width 32 height 21
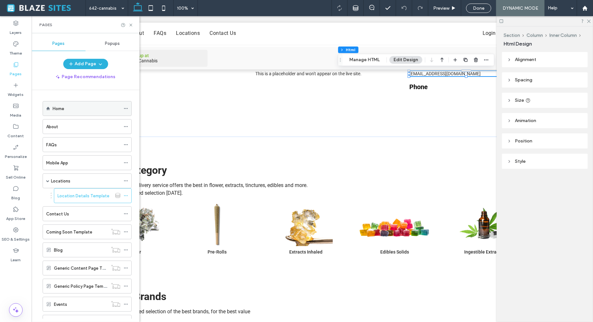
click at [57, 113] on div "Home" at bounding box center [87, 108] width 68 height 14
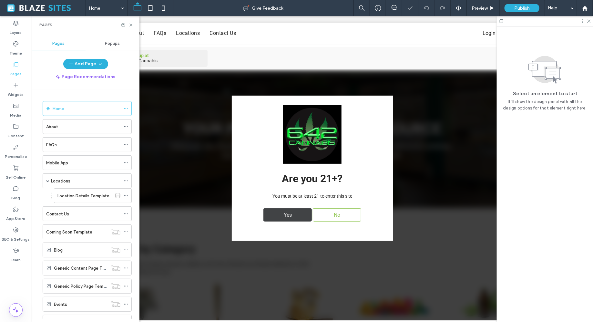
click at [298, 216] on div "Yes" at bounding box center [287, 214] width 48 height 13
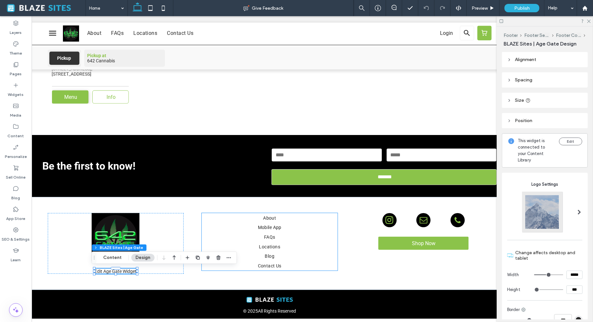
scroll to position [0, 45]
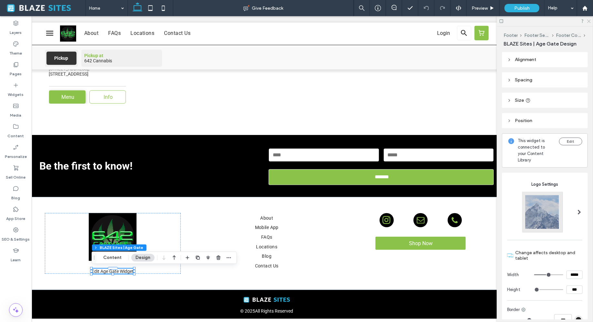
click at [589, 23] on icon at bounding box center [588, 21] width 4 height 4
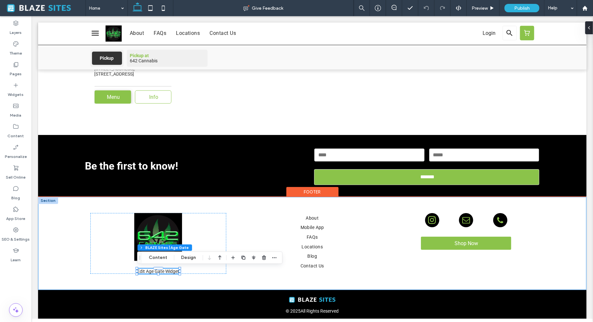
click at [64, 246] on div "Edit Age Gate Widget Are you 21+? You must be at least 21 to enter this site Ye…" at bounding box center [312, 242] width 548 height 93
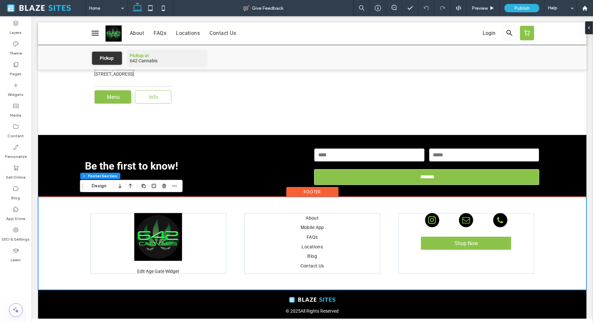
scroll to position [1398, 0]
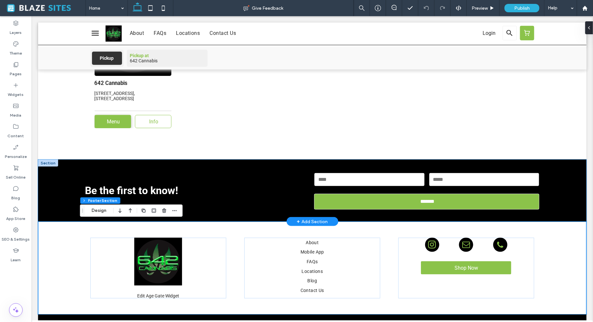
click at [54, 196] on div "Be the first to know! newsletter Name: Email: ******* Thank you for contacting …" at bounding box center [312, 190] width 548 height 62
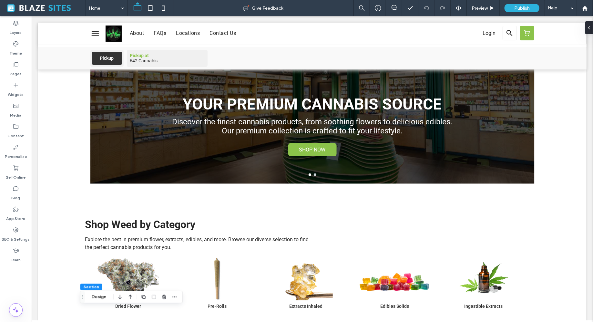
scroll to position [0, 0]
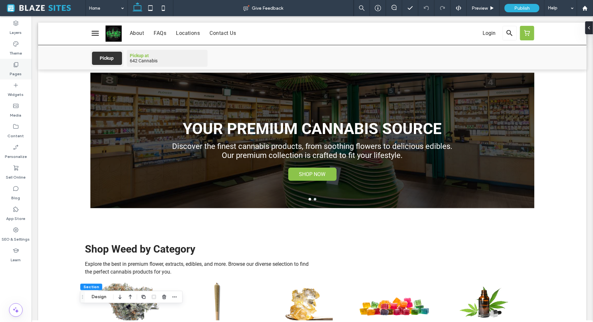
click at [9, 67] on div "Pages" at bounding box center [16, 69] width 32 height 21
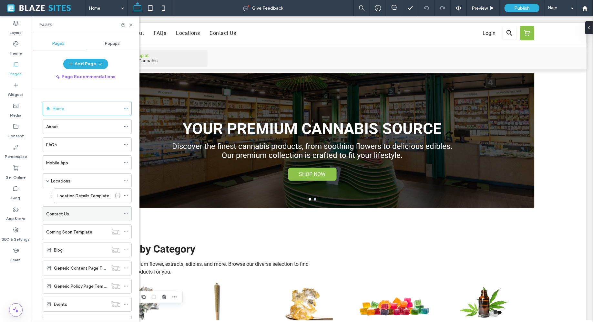
click at [79, 212] on div "Contact Us" at bounding box center [83, 213] width 74 height 7
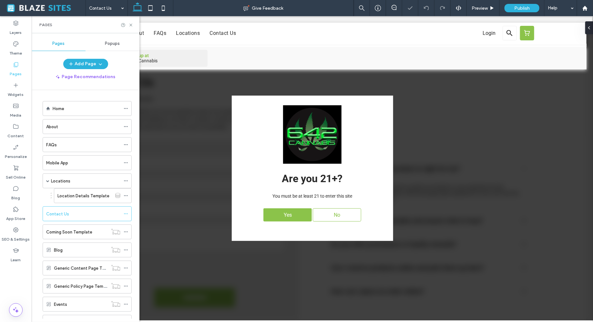
click at [274, 221] on div "Yes No" at bounding box center [312, 214] width 142 height 20
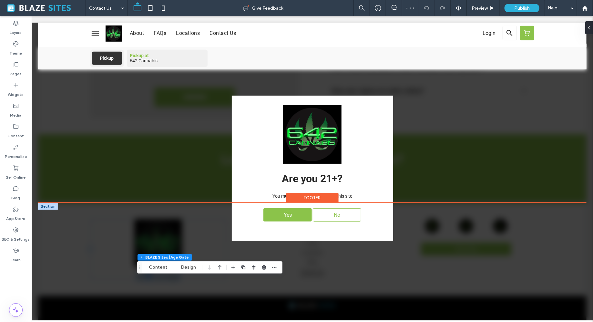
scroll to position [207, 0]
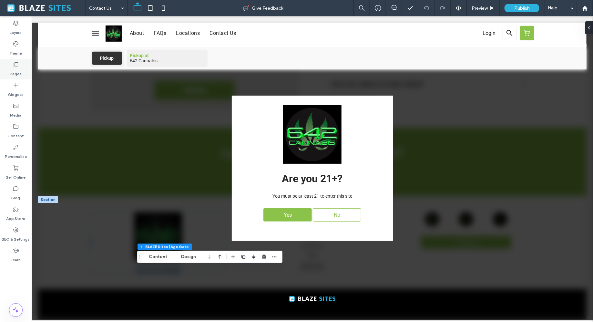
click at [15, 70] on label "Pages" at bounding box center [16, 72] width 12 height 9
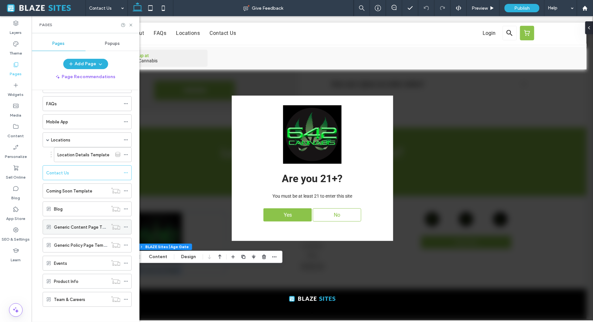
scroll to position [0, 0]
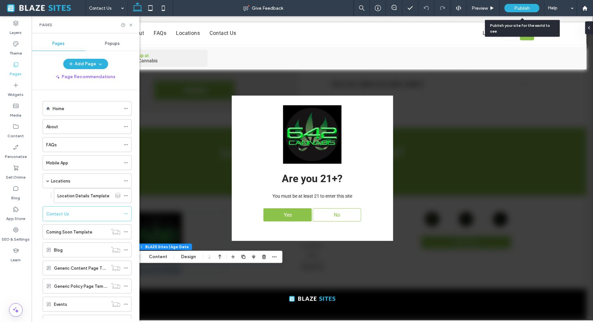
click at [512, 9] on div "Publish" at bounding box center [521, 8] width 35 height 8
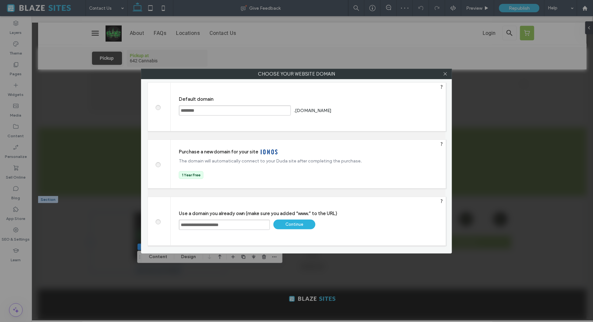
click at [160, 105] on label at bounding box center [158, 106] width 12 height 5
click at [190, 110] on input "********" at bounding box center [235, 110] width 112 height 10
type input "**********"
click at [354, 108] on div "Save" at bounding box center [357, 110] width 42 height 10
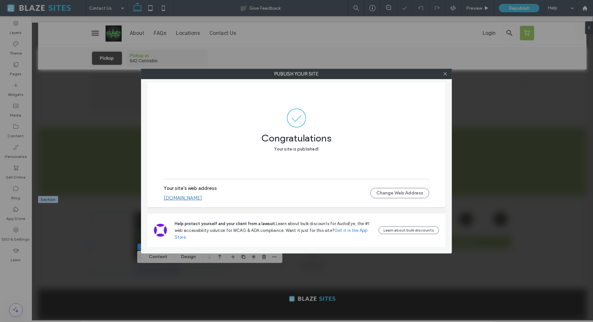
click at [184, 197] on link "[DOMAIN_NAME]" at bounding box center [183, 198] width 38 height 6
click at [444, 75] on icon at bounding box center [445, 73] width 5 height 5
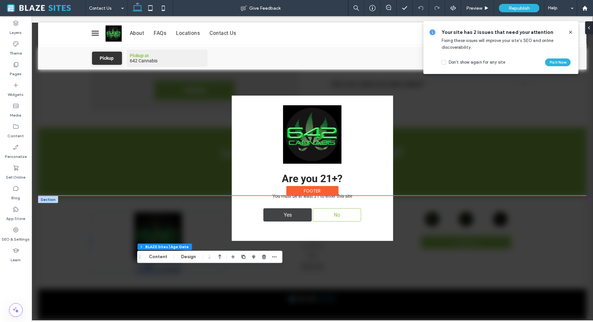
click at [294, 215] on div "Yes" at bounding box center [287, 214] width 48 height 13
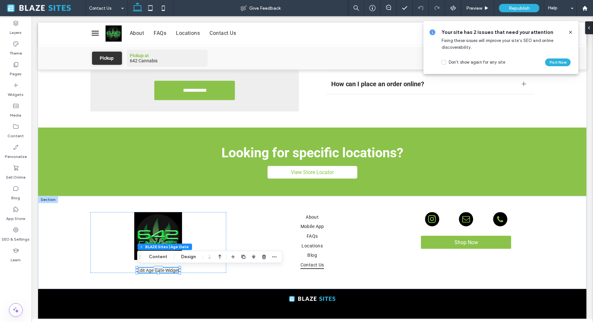
click at [572, 32] on icon at bounding box center [570, 32] width 5 height 5
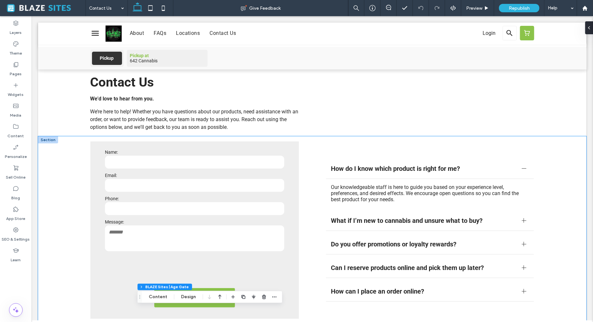
click at [70, 144] on div "**********" at bounding box center [312, 235] width 548 height 198
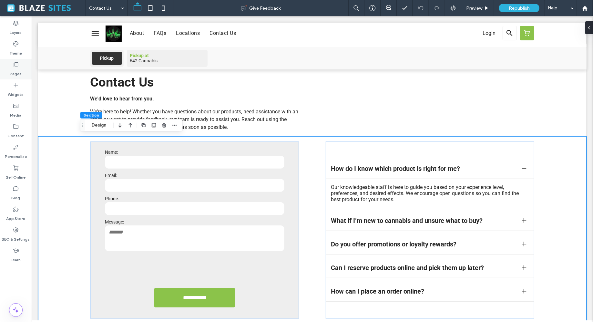
click at [16, 66] on icon at bounding box center [16, 64] width 6 height 6
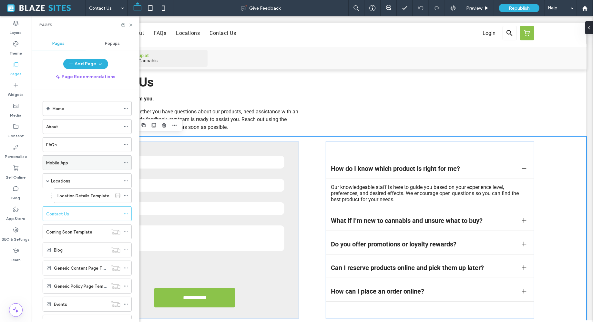
click at [75, 163] on div "Mobile App" at bounding box center [83, 162] width 74 height 7
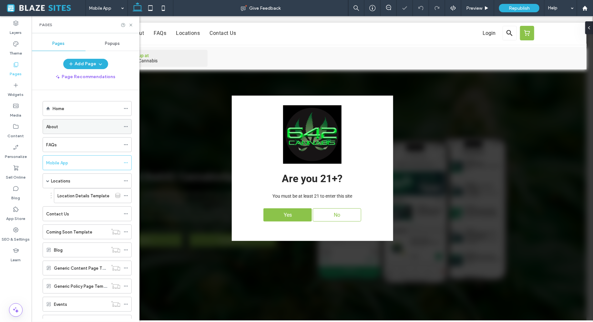
click at [66, 123] on div "About" at bounding box center [83, 126] width 74 height 7
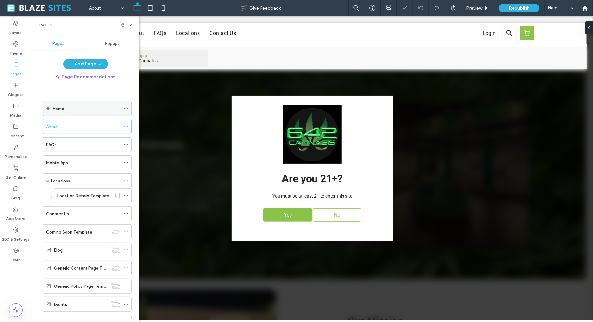
click at [86, 109] on div "Home" at bounding box center [87, 108] width 68 height 7
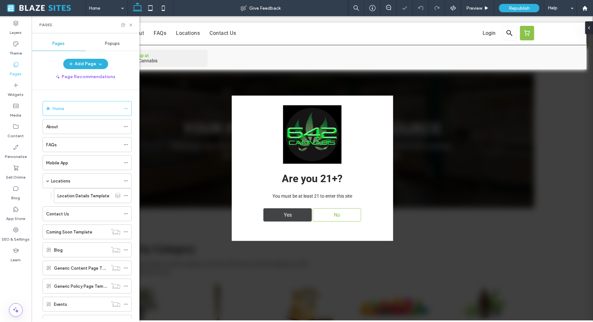
click at [275, 218] on div "Yes" at bounding box center [287, 214] width 48 height 13
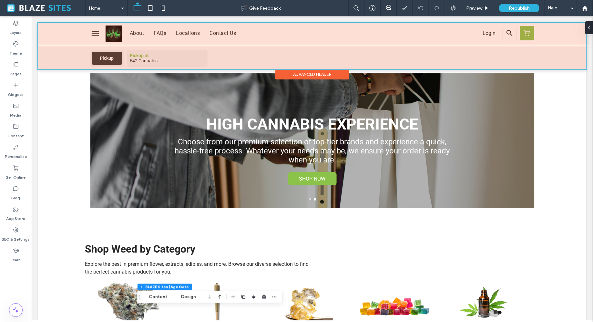
click at [125, 33] on div at bounding box center [312, 45] width 548 height 47
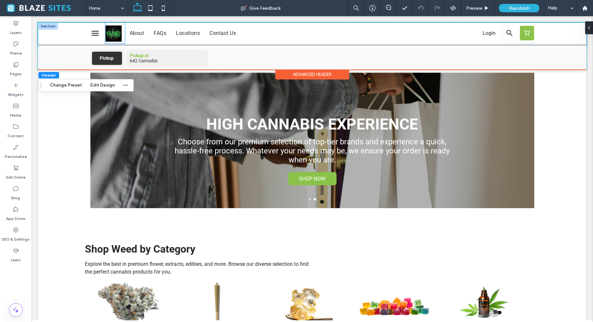
click at [122, 32] on div at bounding box center [115, 32] width 20 height 21
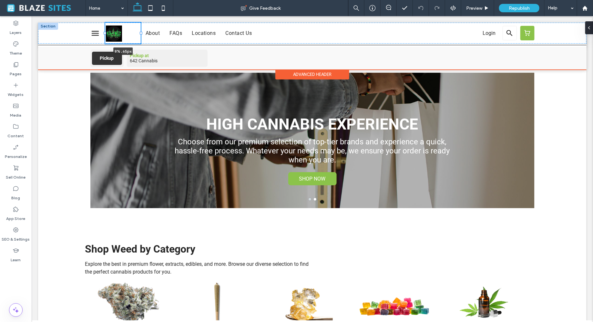
drag, startPoint x: 125, startPoint y: 33, endPoint x: 140, endPoint y: 34, distance: 15.8
click at [140, 34] on div at bounding box center [140, 33] width 3 height 3
type input "*"
type input "****"
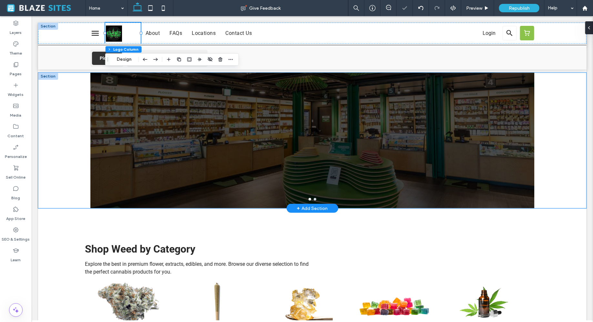
click at [66, 121] on div "YOUR PREMIUM CANNABIS SOURCE Discover the finest cannabis products, from soothi…" at bounding box center [312, 139] width 548 height 135
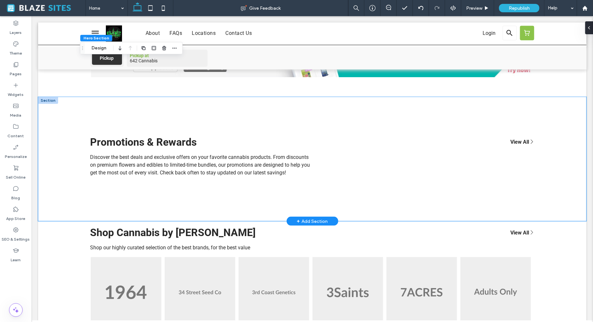
scroll to position [384, 0]
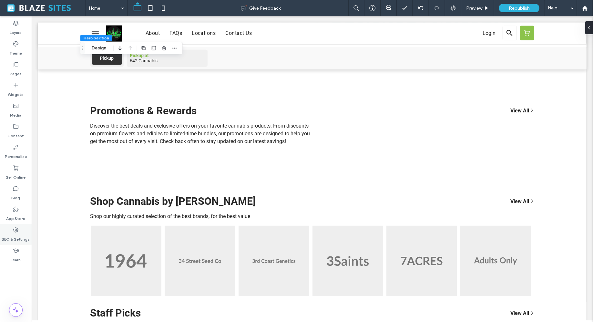
click at [13, 229] on icon at bounding box center [16, 229] width 6 height 6
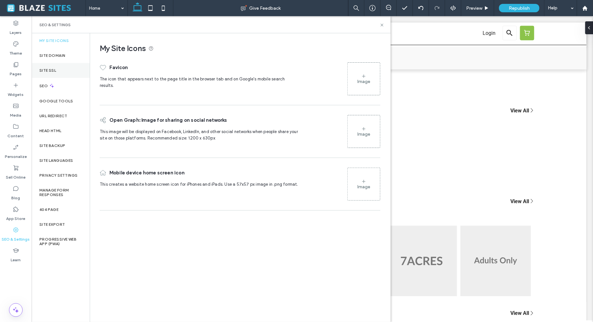
click at [70, 75] on div "Site SSL" at bounding box center [61, 70] width 58 height 15
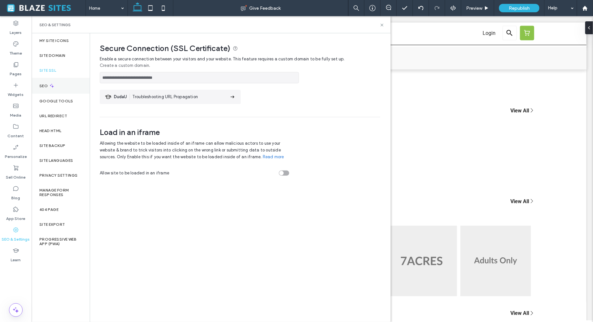
click at [70, 83] on div "SEO" at bounding box center [61, 86] width 58 height 16
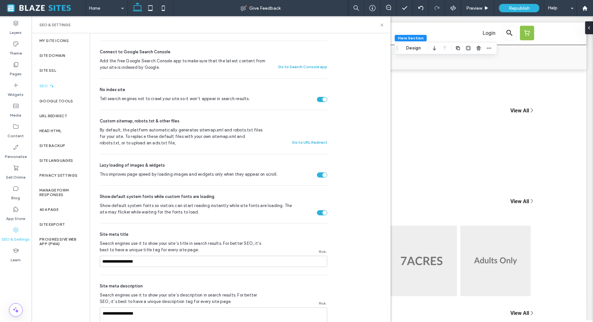
scroll to position [310, 0]
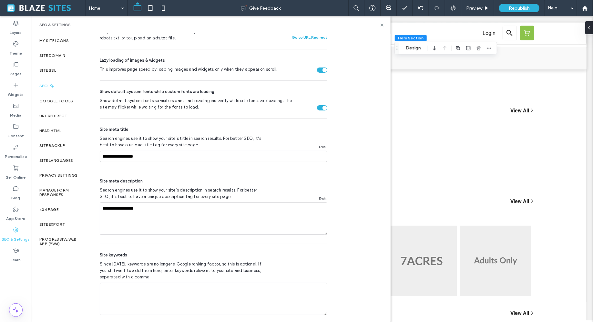
click at [102, 158] on input "**********" at bounding box center [213, 156] width 227 height 11
click at [141, 152] on input "**********" at bounding box center [213, 156] width 227 height 11
type input "**********"
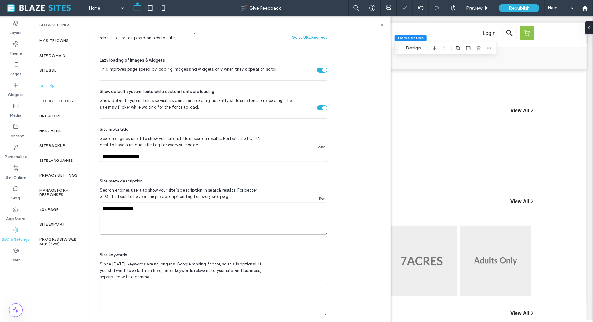
click at [134, 210] on textarea "**********" at bounding box center [213, 218] width 227 height 32
paste textarea "****"
type textarea "**********"
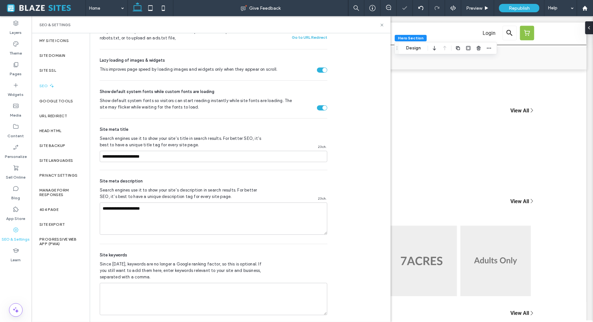
click at [220, 244] on div "Site keywords Since 2009, keywords are no longer a Google ranking factor, so th…" at bounding box center [213, 283] width 227 height 79
click at [285, 254] on div "Site keywords" at bounding box center [213, 255] width 227 height 6
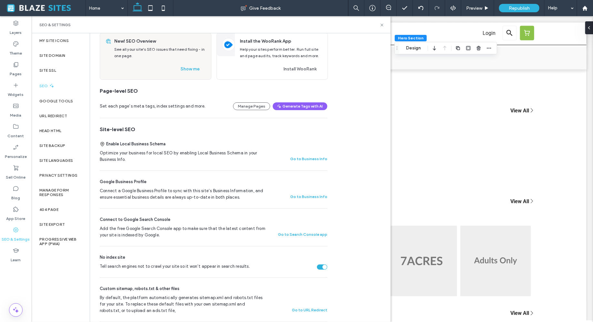
scroll to position [0, 0]
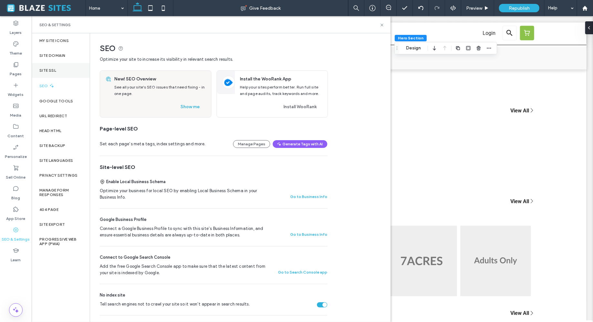
click at [69, 74] on div "Site SSL" at bounding box center [61, 70] width 58 height 15
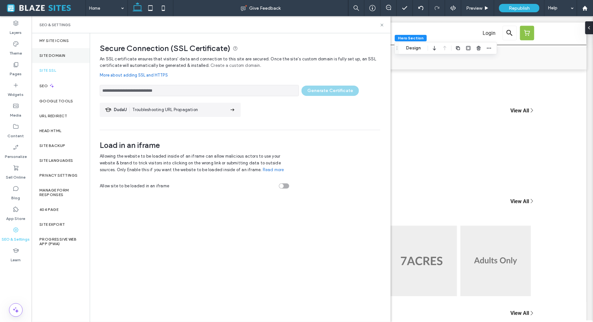
click at [58, 55] on label "Site Domain" at bounding box center [52, 55] width 26 height 5
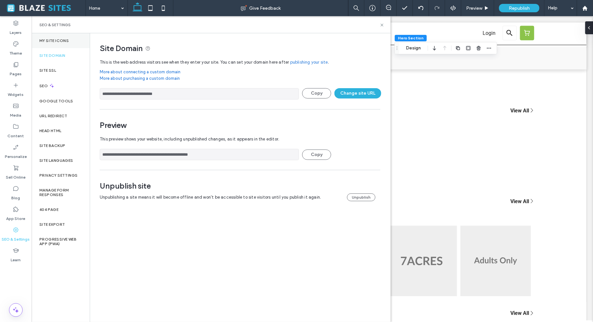
click at [55, 41] on label "My Site Icons" at bounding box center [53, 40] width 29 height 5
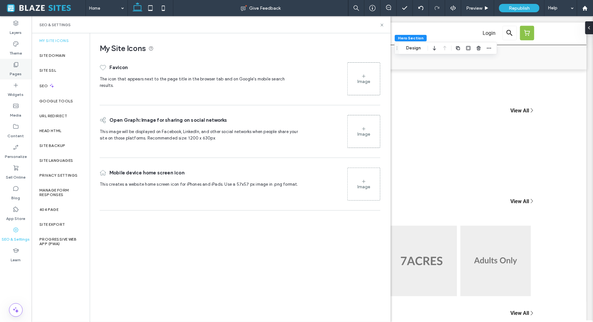
click at [15, 71] on label "Pages" at bounding box center [16, 72] width 12 height 9
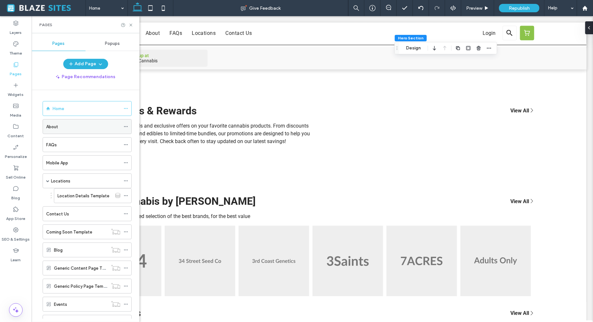
click at [73, 127] on div "About" at bounding box center [83, 126] width 74 height 7
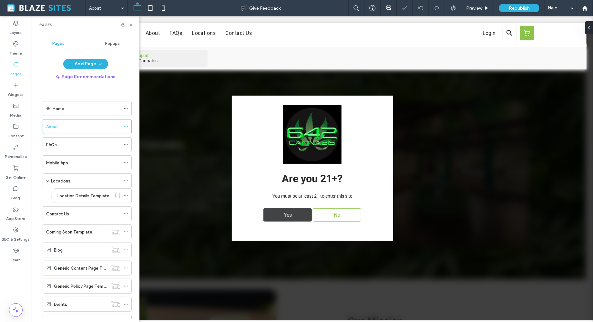
click at [270, 219] on div "Yes" at bounding box center [287, 214] width 48 height 13
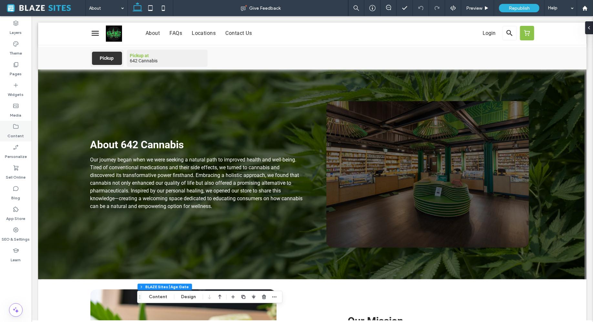
click at [14, 126] on icon at bounding box center [16, 126] width 6 height 6
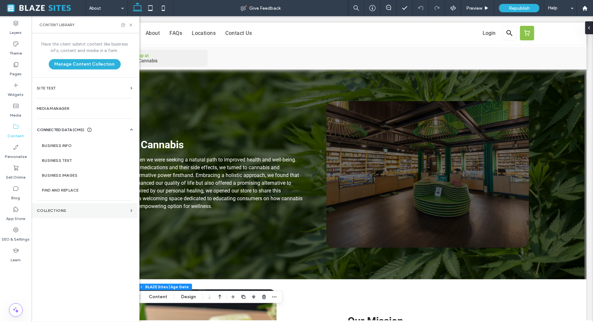
click at [71, 204] on section "Collections" at bounding box center [85, 210] width 106 height 15
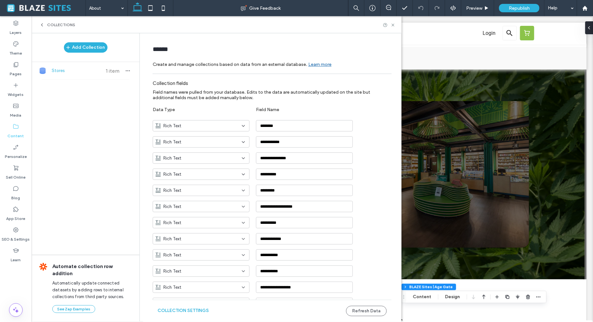
click at [47, 26] on div "Collections" at bounding box center [57, 24] width 36 height 5
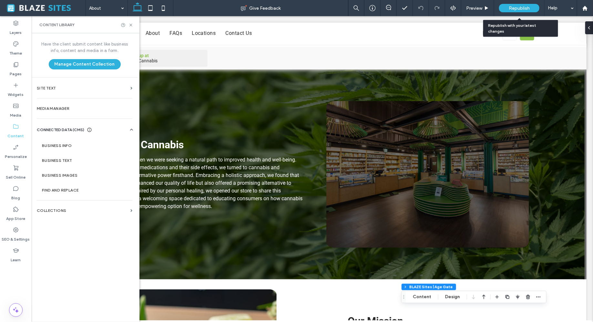
click at [513, 10] on span "Republish" at bounding box center [518, 7] width 21 height 5
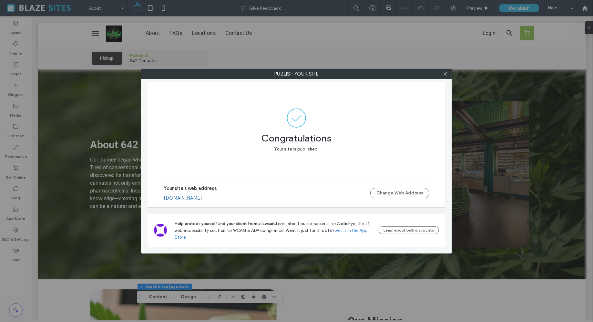
click at [202, 198] on link "[DOMAIN_NAME]" at bounding box center [183, 198] width 38 height 6
click at [444, 75] on icon at bounding box center [445, 73] width 5 height 5
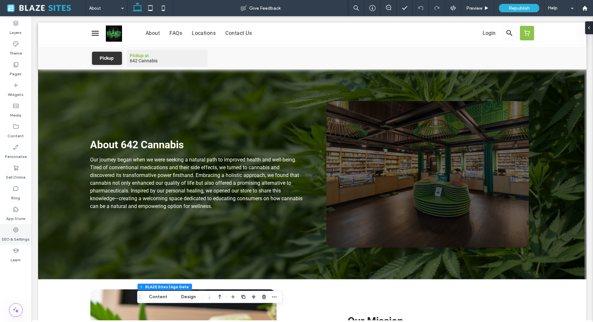
click at [14, 233] on label "SEO & Settings" at bounding box center [16, 237] width 28 height 9
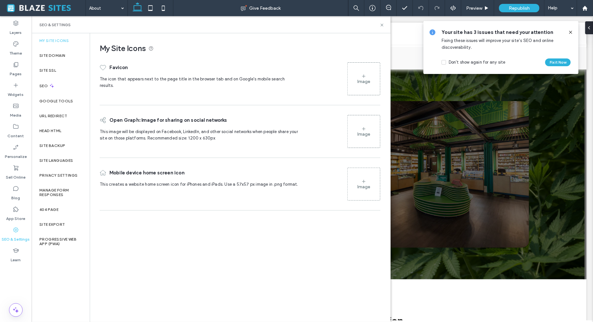
click at [363, 79] on div "Image" at bounding box center [363, 81] width 13 height 5
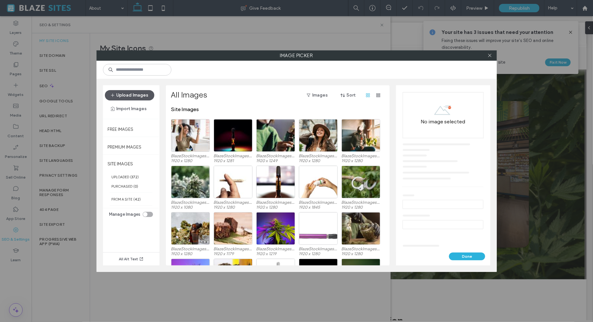
click at [136, 95] on button "Upload Images" at bounding box center [129, 95] width 49 height 10
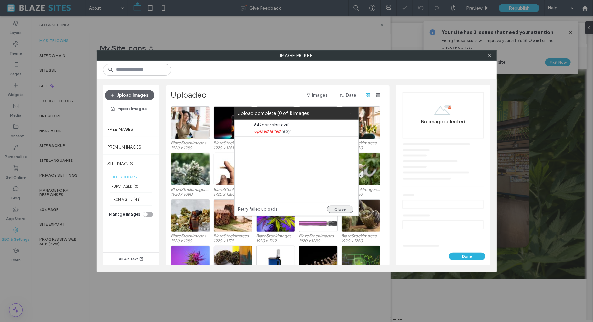
click at [341, 211] on button "Close" at bounding box center [340, 208] width 26 height 7
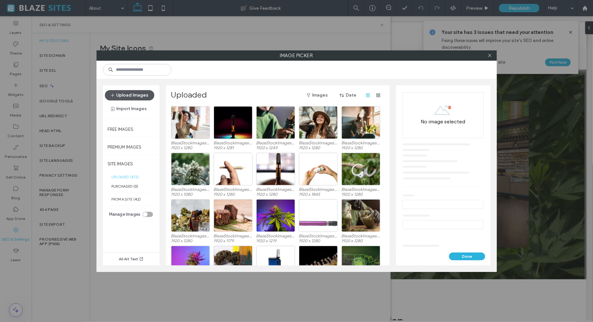
click at [141, 92] on button "Upload Images" at bounding box center [129, 95] width 49 height 10
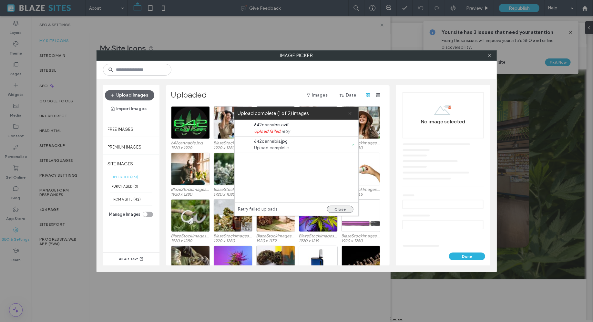
click at [337, 206] on button "Close" at bounding box center [340, 208] width 26 height 7
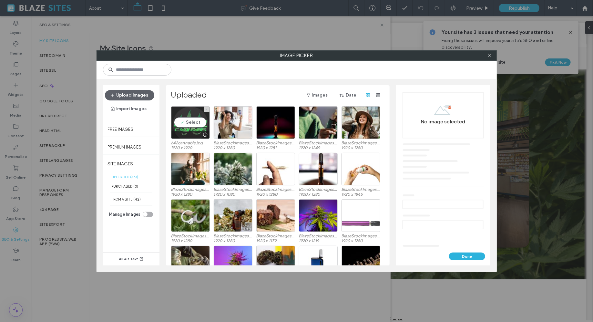
click at [185, 124] on div "Select" at bounding box center [190, 122] width 39 height 33
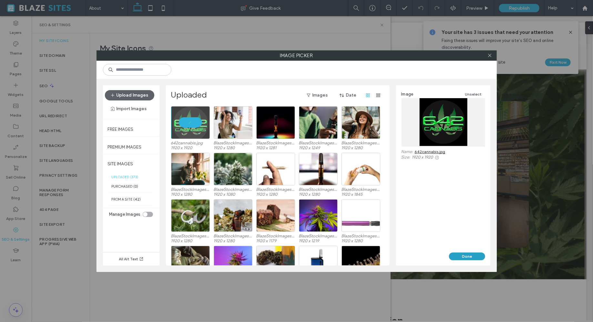
click at [464, 255] on button "Done" at bounding box center [467, 256] width 36 height 8
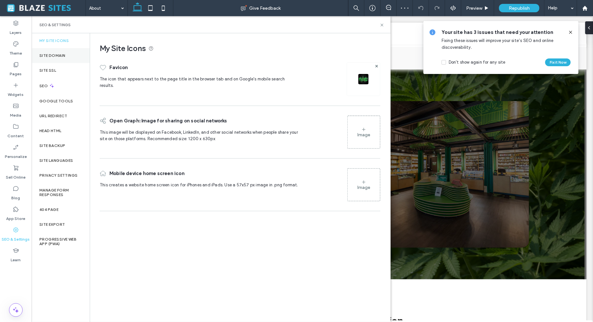
click at [49, 58] on div "Site Domain" at bounding box center [61, 55] width 58 height 15
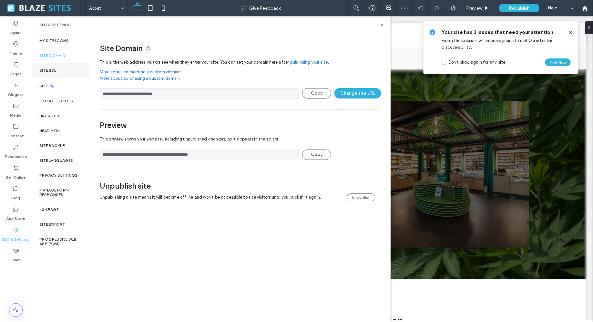
click at [55, 71] on label "Site SSL" at bounding box center [47, 70] width 17 height 5
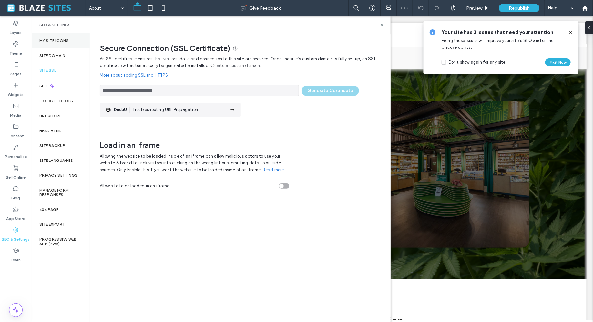
click at [59, 45] on div "My Site Icons" at bounding box center [61, 40] width 58 height 15
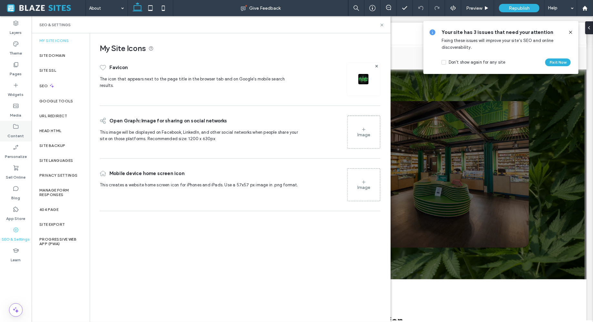
click at [22, 128] on div "Content" at bounding box center [16, 131] width 32 height 21
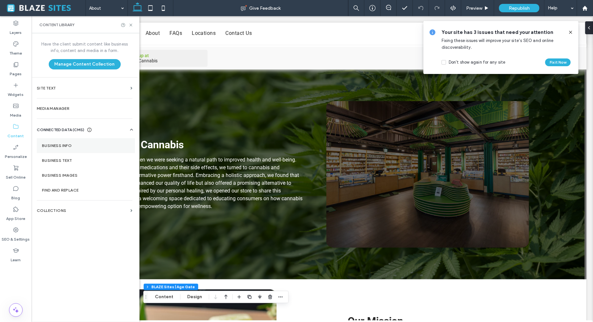
click at [65, 148] on section "Business Info" at bounding box center [86, 145] width 98 height 15
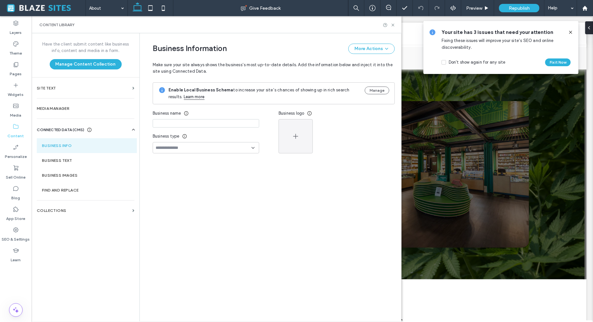
type input "**********"
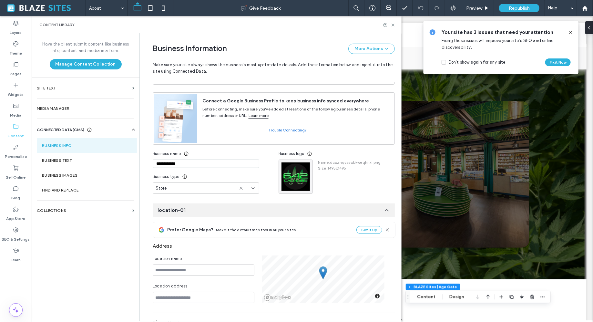
scroll to position [45, 0]
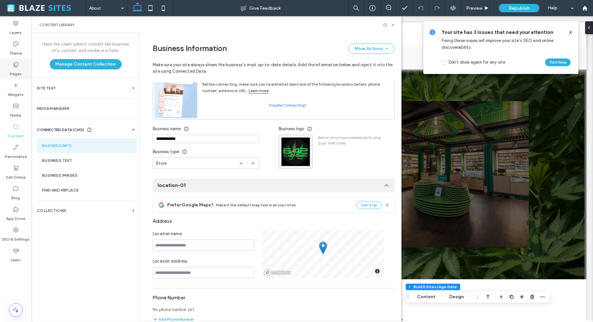
click at [18, 66] on icon at bounding box center [16, 64] width 6 height 6
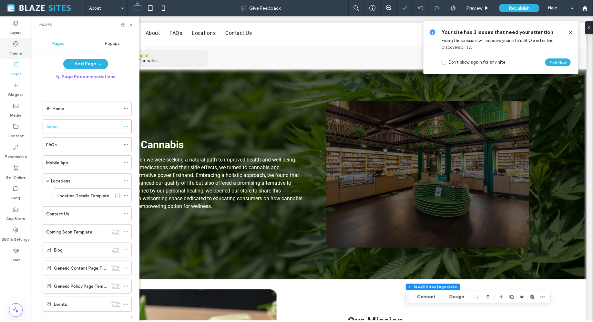
click at [16, 45] on use at bounding box center [15, 43] width 5 height 5
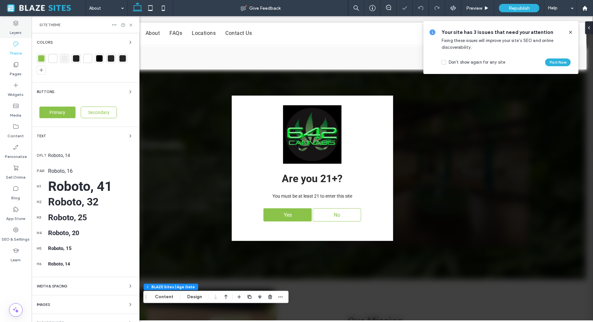
scroll to position [0, 0]
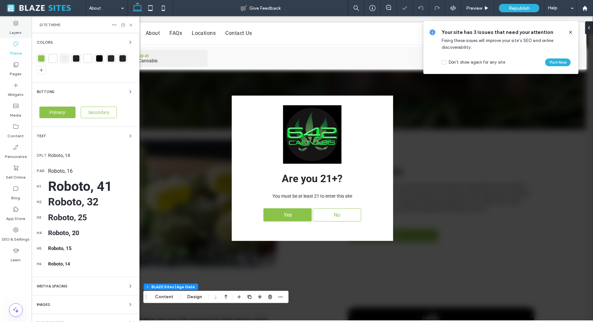
click at [18, 31] on label "Layers" at bounding box center [16, 30] width 12 height 9
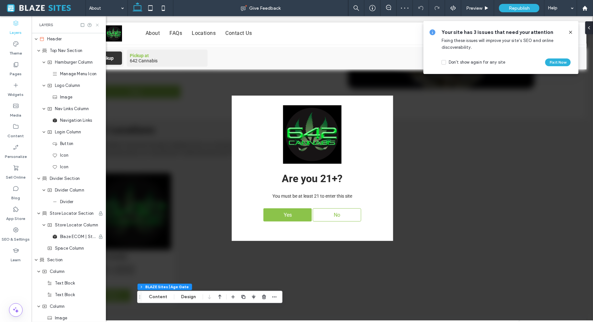
click at [99, 23] on icon at bounding box center [97, 25] width 5 height 5
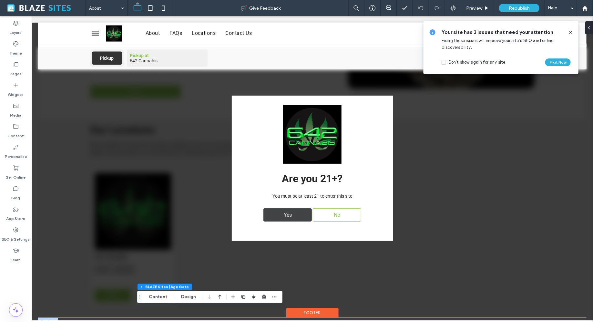
click at [290, 215] on span "Yes" at bounding box center [287, 214] width 13 height 13
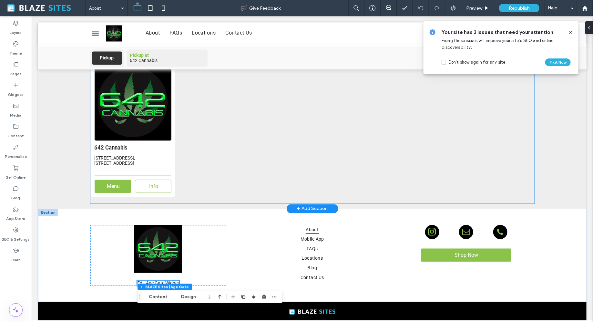
scroll to position [618, 0]
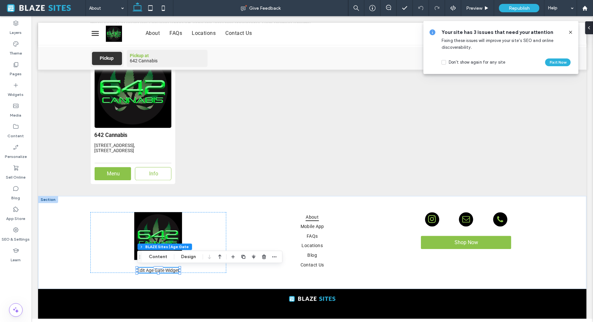
click at [570, 30] on icon at bounding box center [570, 32] width 5 height 5
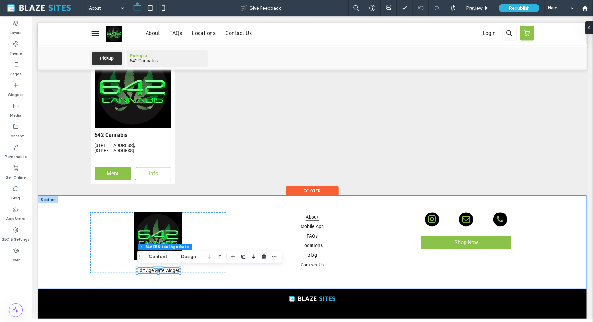
click at [78, 250] on div "Edit Age Gate Widget Are you 21+? You must be at least 21 to enter this site Ye…" at bounding box center [312, 241] width 548 height 93
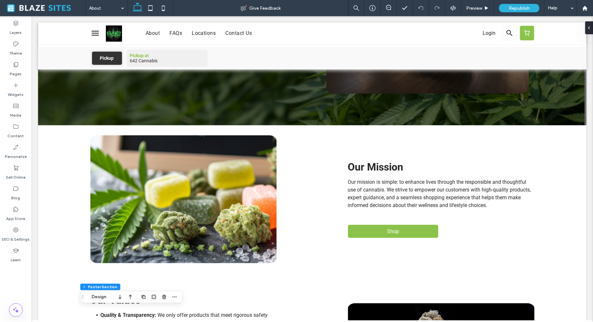
scroll to position [0, 0]
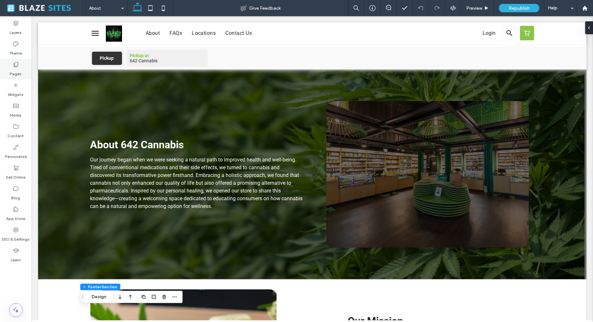
click at [18, 65] on icon at bounding box center [16, 64] width 6 height 6
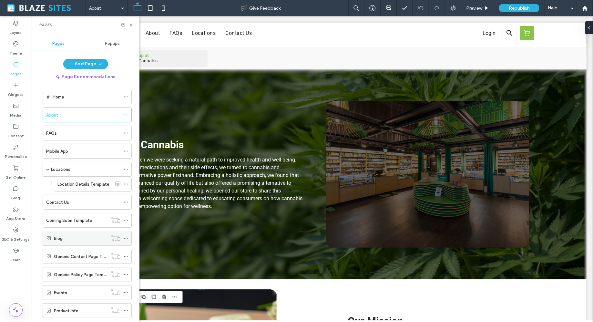
scroll to position [13, 0]
click at [74, 202] on div "Contact Us" at bounding box center [83, 200] width 74 height 14
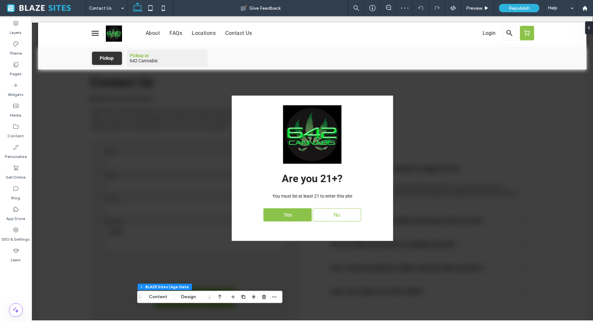
click at [290, 216] on span "Yes" at bounding box center [287, 214] width 13 height 13
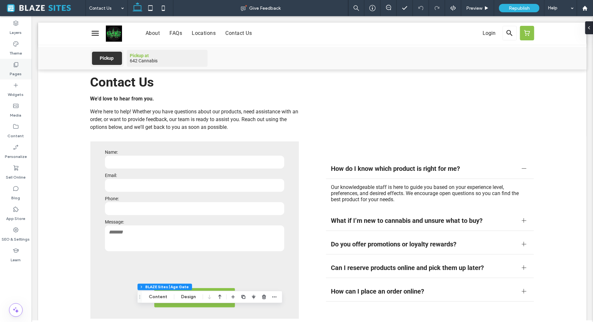
click at [16, 66] on icon at bounding box center [16, 64] width 6 height 6
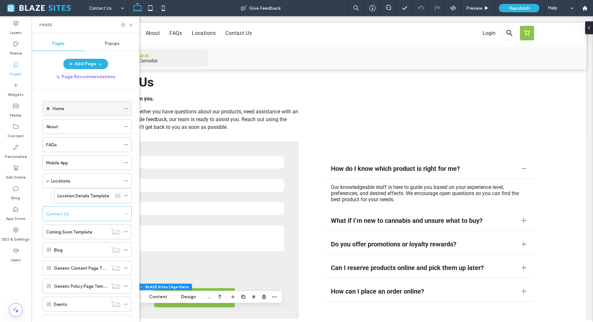
click at [75, 111] on div "Home" at bounding box center [87, 108] width 68 height 7
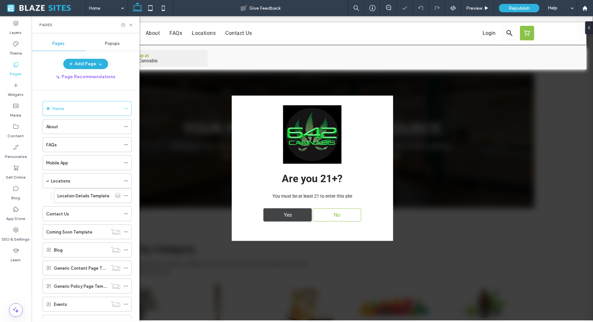
click at [283, 218] on span "Yes" at bounding box center [287, 214] width 13 height 13
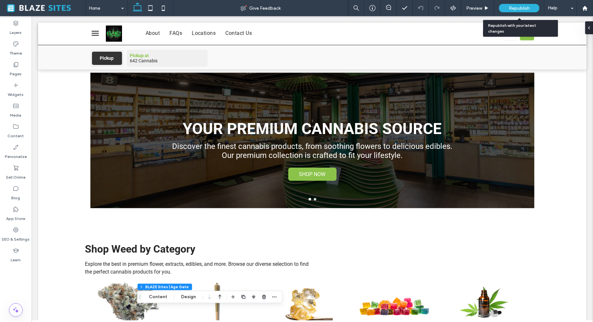
click at [512, 10] on span "Republish" at bounding box center [518, 7] width 21 height 5
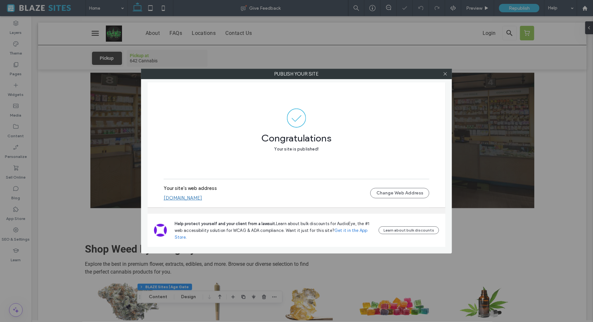
click at [202, 197] on link "[DOMAIN_NAME]" at bounding box center [183, 198] width 38 height 6
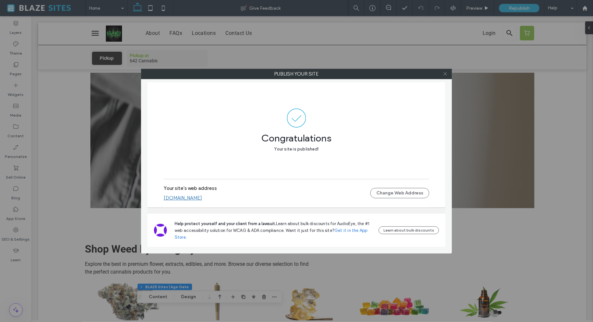
click at [443, 73] on icon at bounding box center [445, 73] width 5 height 5
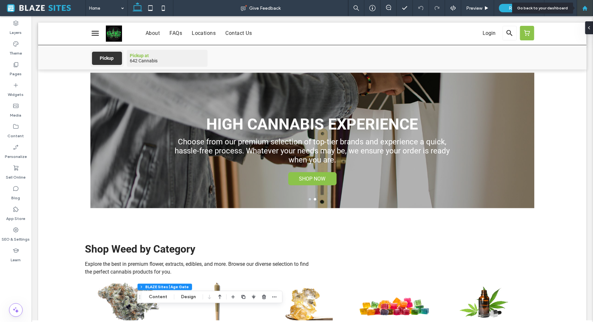
click at [584, 10] on icon at bounding box center [584, 7] width 5 height 5
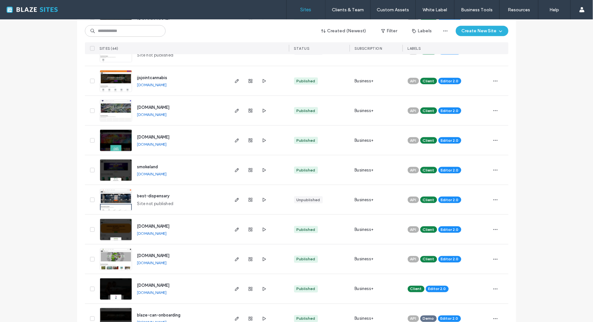
scroll to position [362, 0]
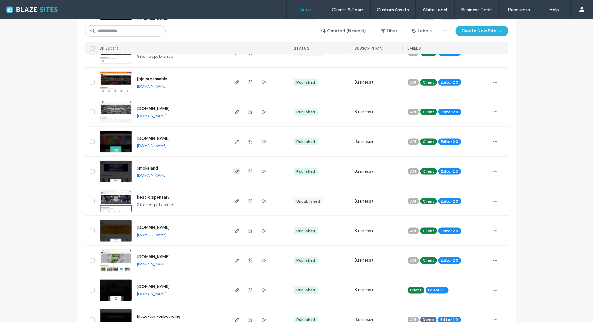
click at [234, 171] on icon "button" at bounding box center [236, 171] width 5 height 5
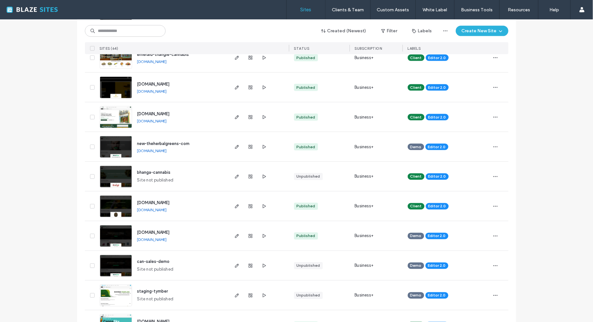
scroll to position [1622, 0]
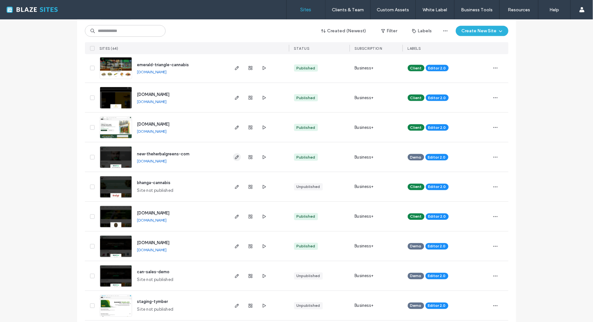
click at [234, 156] on use "button" at bounding box center [236, 157] width 4 height 4
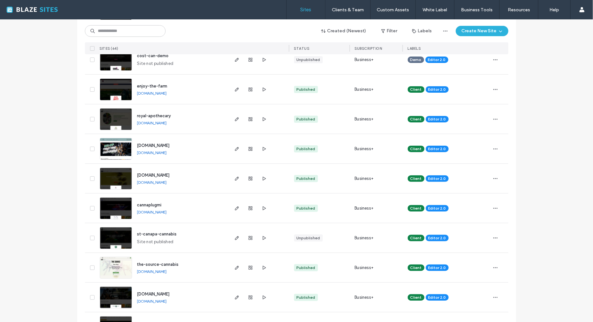
scroll to position [1184, 0]
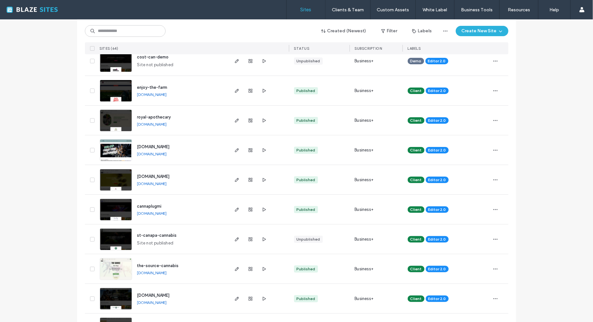
click at [167, 271] on link "[DOMAIN_NAME]" at bounding box center [152, 272] width 30 height 5
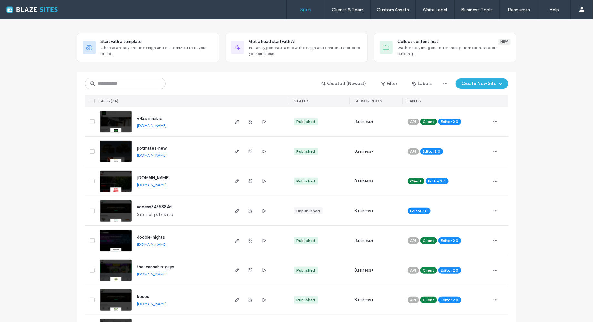
scroll to position [0, 0]
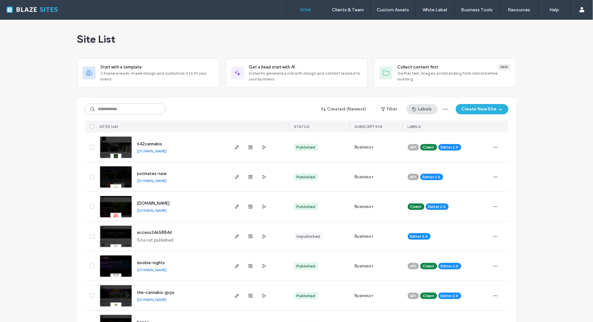
click at [425, 112] on button "Labels" at bounding box center [421, 109] width 31 height 10
click at [463, 163] on icon at bounding box center [463, 164] width 5 height 5
click at [417, 164] on div at bounding box center [416, 165] width 5 height 5
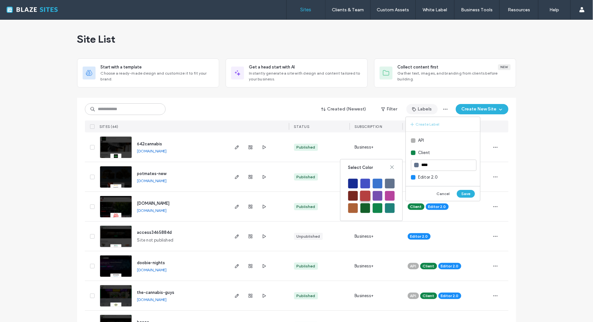
click at [363, 199] on div at bounding box center [365, 195] width 10 height 10
click at [465, 193] on button "Save" at bounding box center [465, 194] width 18 height 8
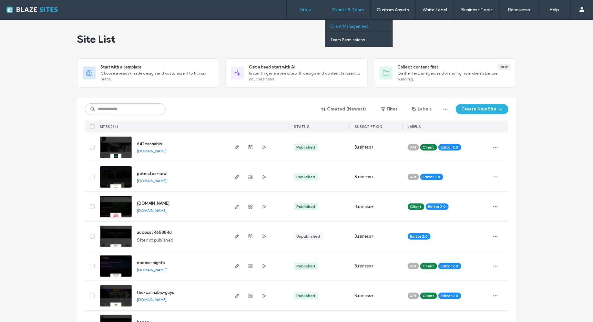
click at [358, 27] on label "Client Management" at bounding box center [349, 26] width 38 height 5
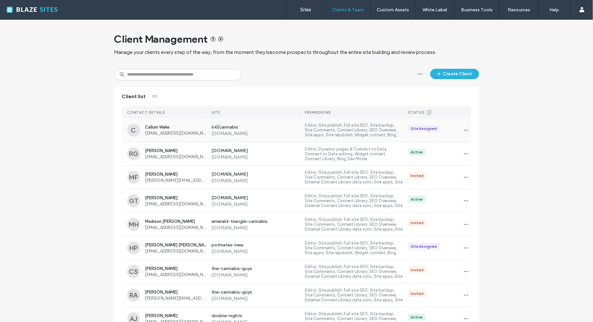
click at [288, 127] on label "642cannabis" at bounding box center [256, 127] width 88 height 6
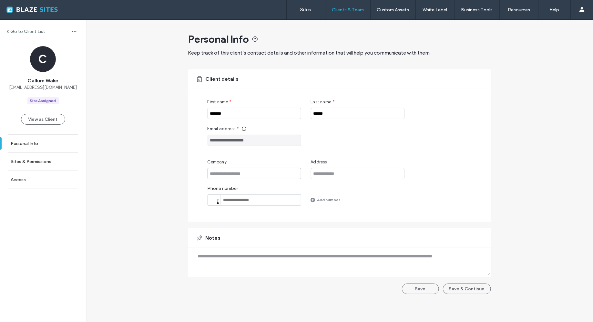
click at [227, 171] on input "Company" at bounding box center [254, 173] width 94 height 11
type input "**********"
click at [130, 178] on div "**********" at bounding box center [339, 160] width 507 height 281
click at [64, 167] on link "Sites & Permissions" at bounding box center [43, 162] width 86 height 18
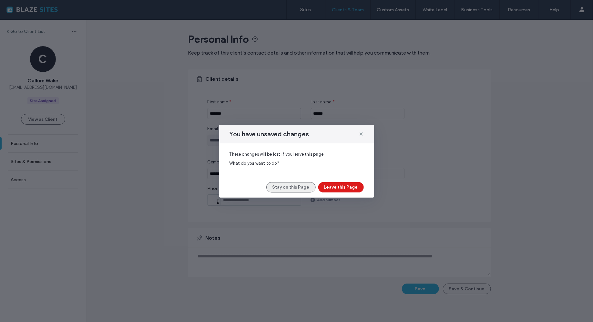
click at [299, 185] on button "Stay on this Page" at bounding box center [290, 187] width 49 height 10
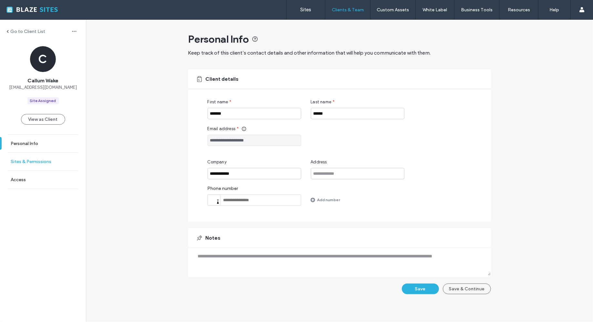
click at [61, 160] on link "Sites & Permissions" at bounding box center [43, 162] width 86 height 18
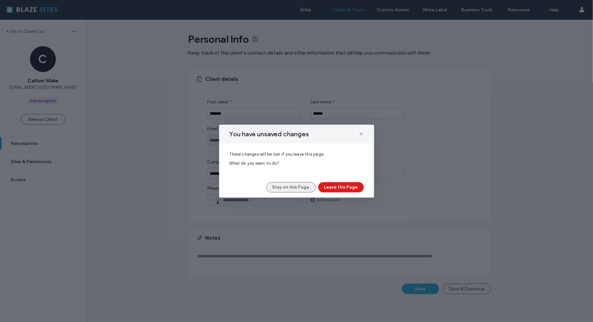
click at [304, 189] on button "Stay on this Page" at bounding box center [290, 187] width 49 height 10
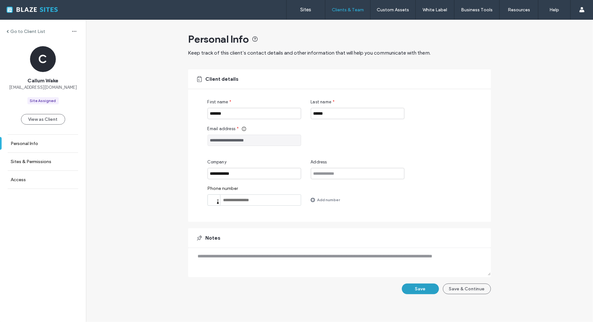
click at [431, 289] on button "Save" at bounding box center [420, 288] width 37 height 11
click at [471, 287] on button "Save & Continue" at bounding box center [467, 288] width 48 height 11
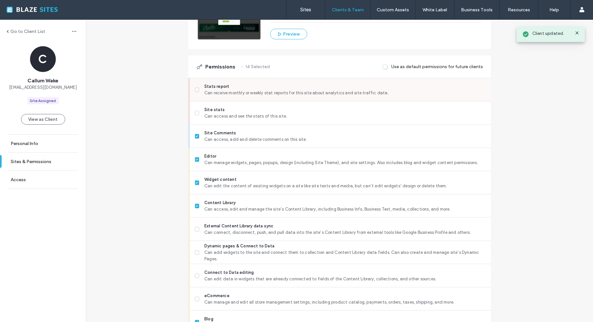
scroll to position [136, 0]
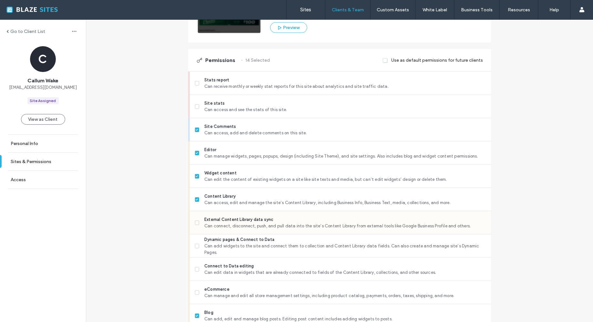
click at [195, 223] on icon at bounding box center [196, 223] width 3 height 2
click at [165, 232] on div "Go to Client List C Callum Wake [EMAIL_ADDRESS][DOMAIN_NAME] Site Assigned View…" at bounding box center [339, 257] width 507 height 746
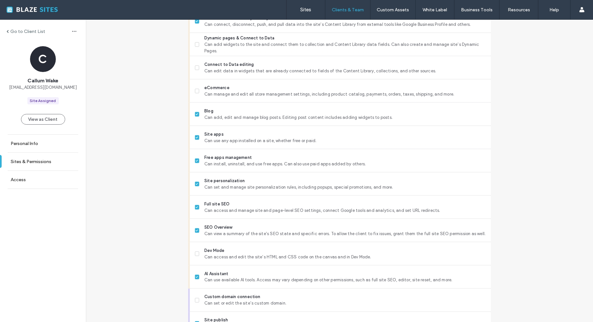
scroll to position [443, 0]
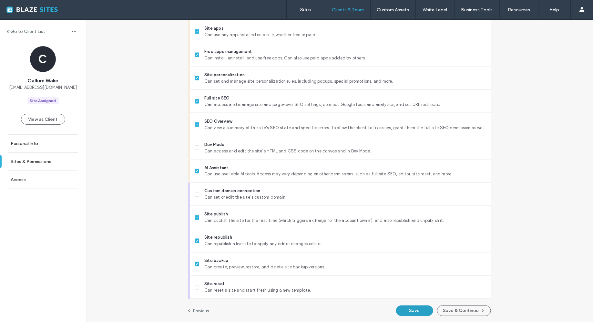
click at [416, 305] on button "Save" at bounding box center [414, 310] width 37 height 11
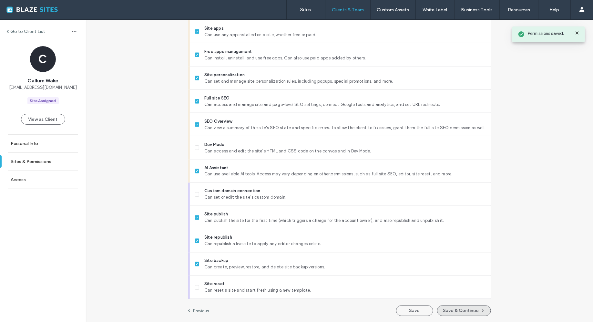
click at [450, 308] on button "Save & Continue" at bounding box center [464, 310] width 54 height 11
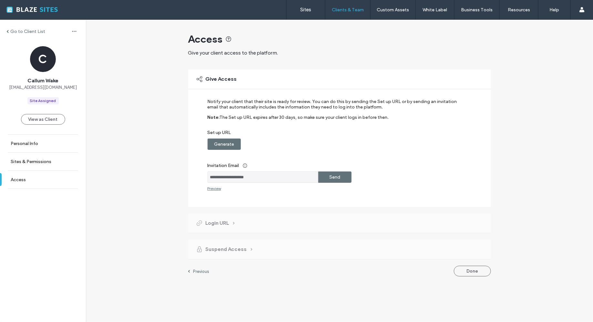
click at [344, 178] on div "Send" at bounding box center [334, 176] width 33 height 11
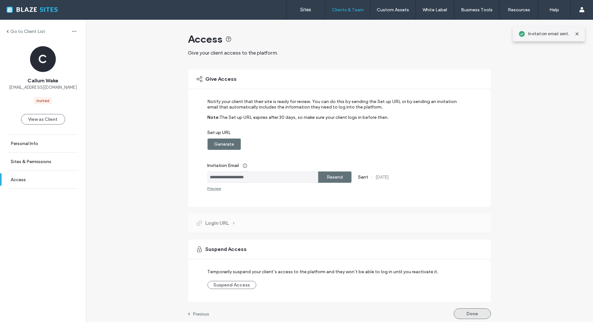
click at [462, 310] on button "Done" at bounding box center [472, 313] width 37 height 11
